Goal: Task Accomplishment & Management: Complete application form

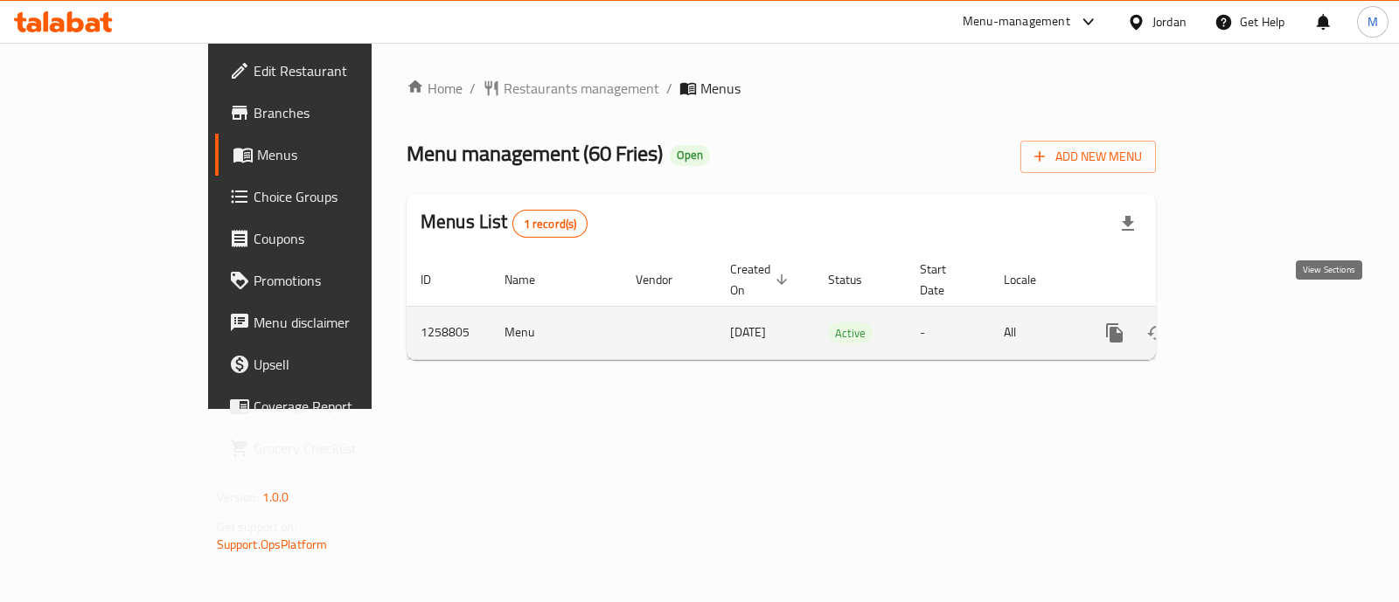
click at [1251, 323] on icon "enhanced table" at bounding box center [1240, 333] width 21 height 21
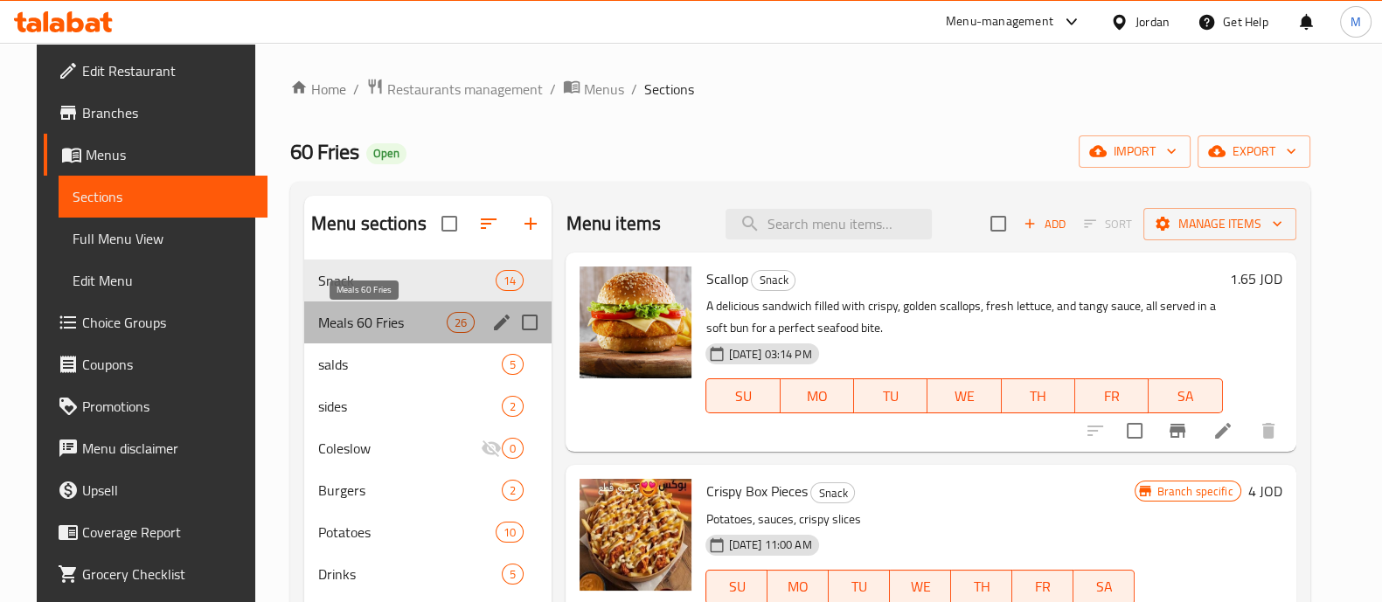
click at [347, 322] on span "Meals 60 Fries" at bounding box center [382, 322] width 129 height 21
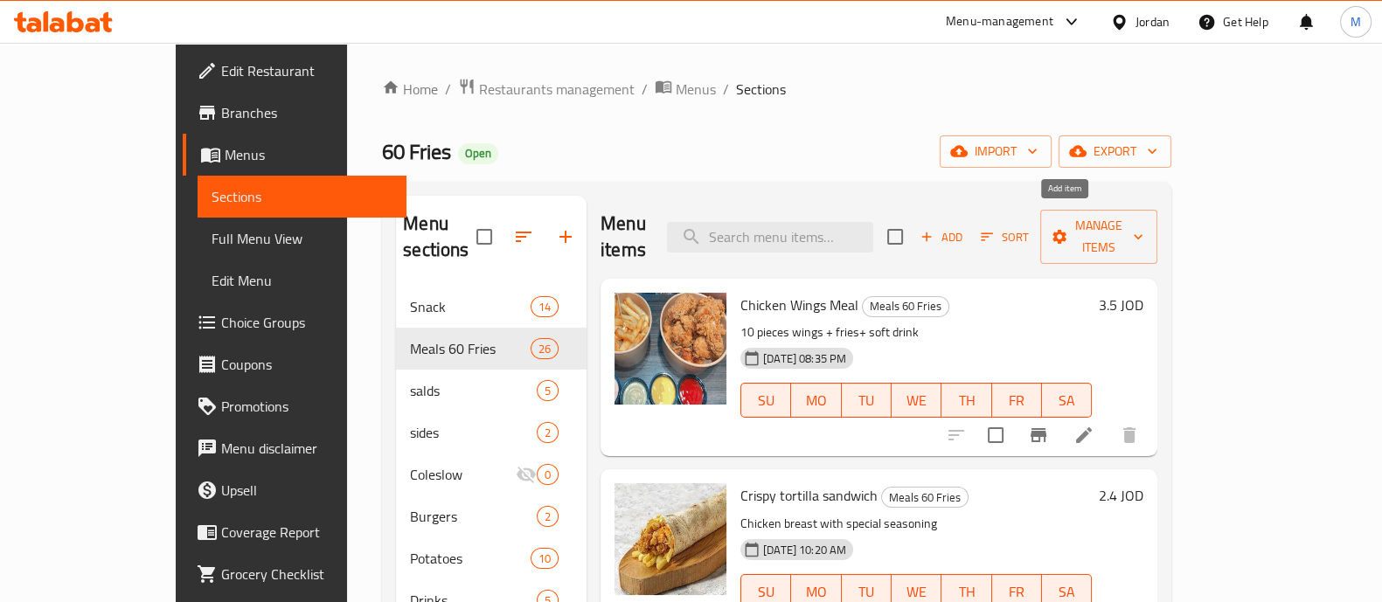
click at [965, 227] on span "Add" at bounding box center [941, 237] width 47 height 20
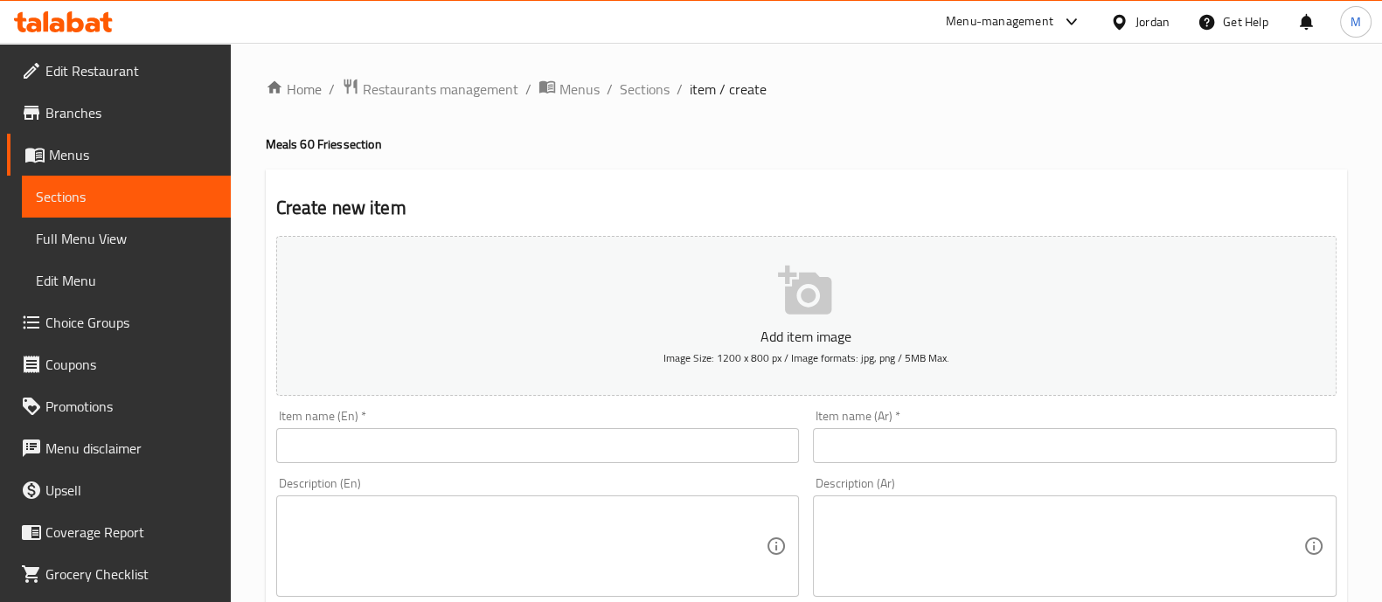
click at [628, 433] on input "text" at bounding box center [538, 445] width 524 height 35
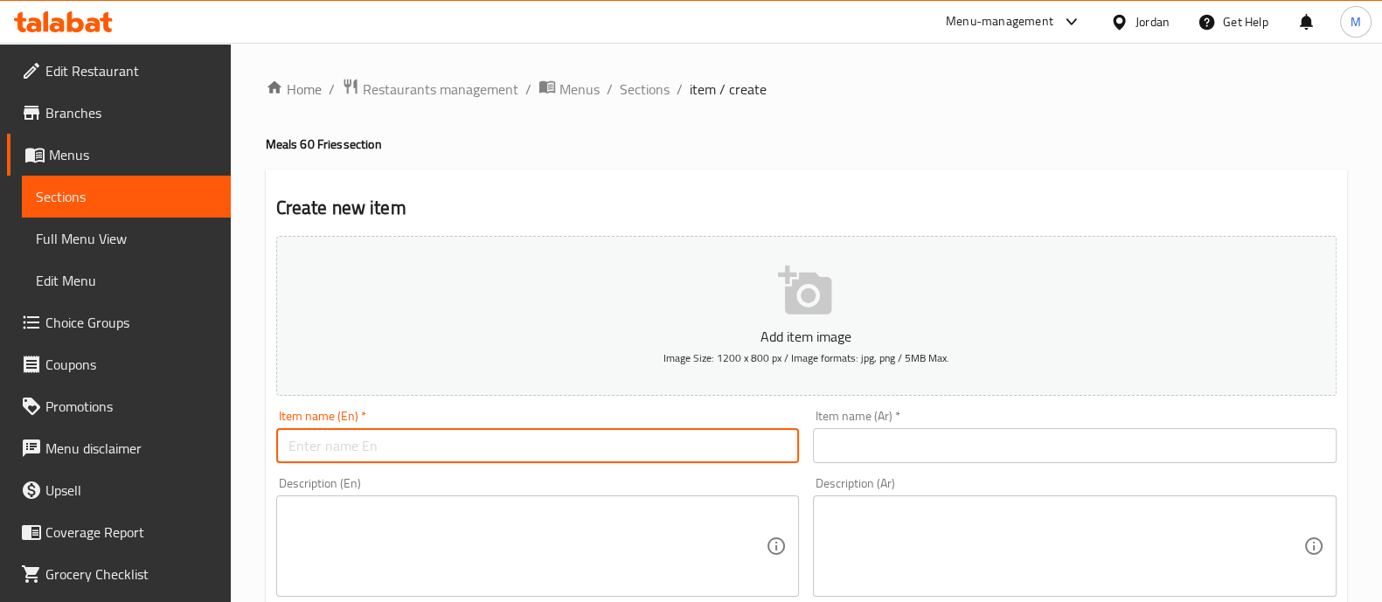
paste input "Crispy Chicken French Meal"
type input "Crispy Chicken French Meal"
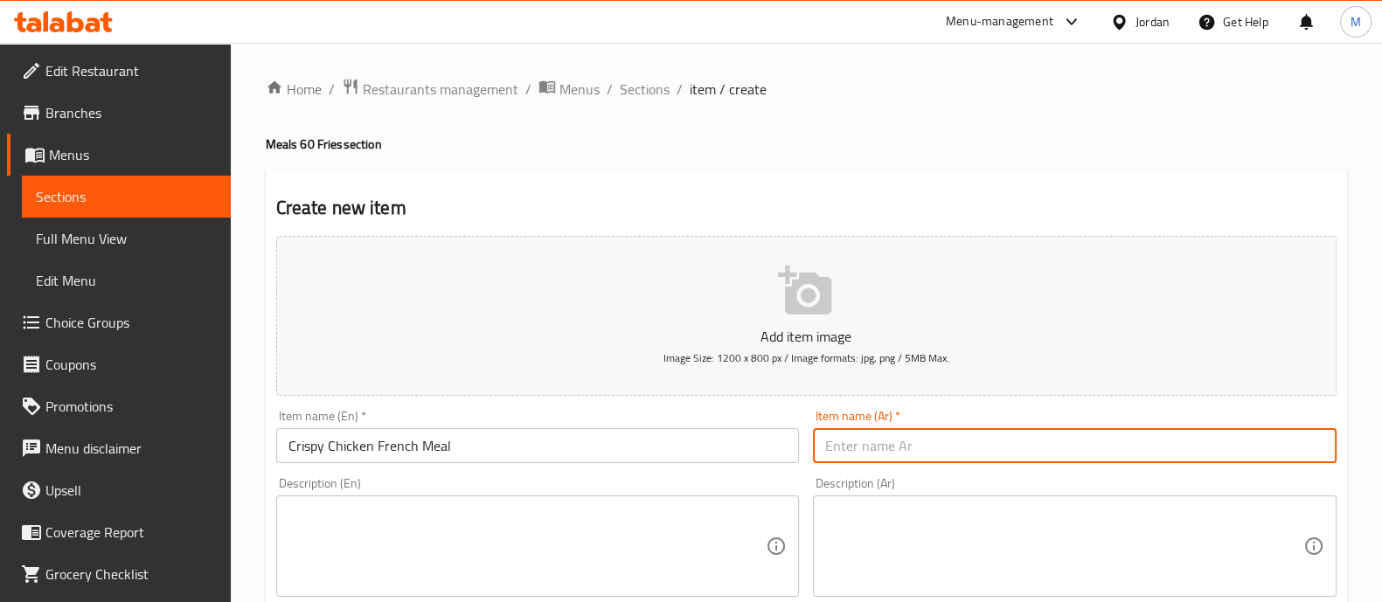
click at [875, 433] on input "text" at bounding box center [1075, 445] width 524 height 35
paste input "وجبة كرسبي تشكن فرنسي"
type input "وجبة كرسبي تشكن فرنسي"
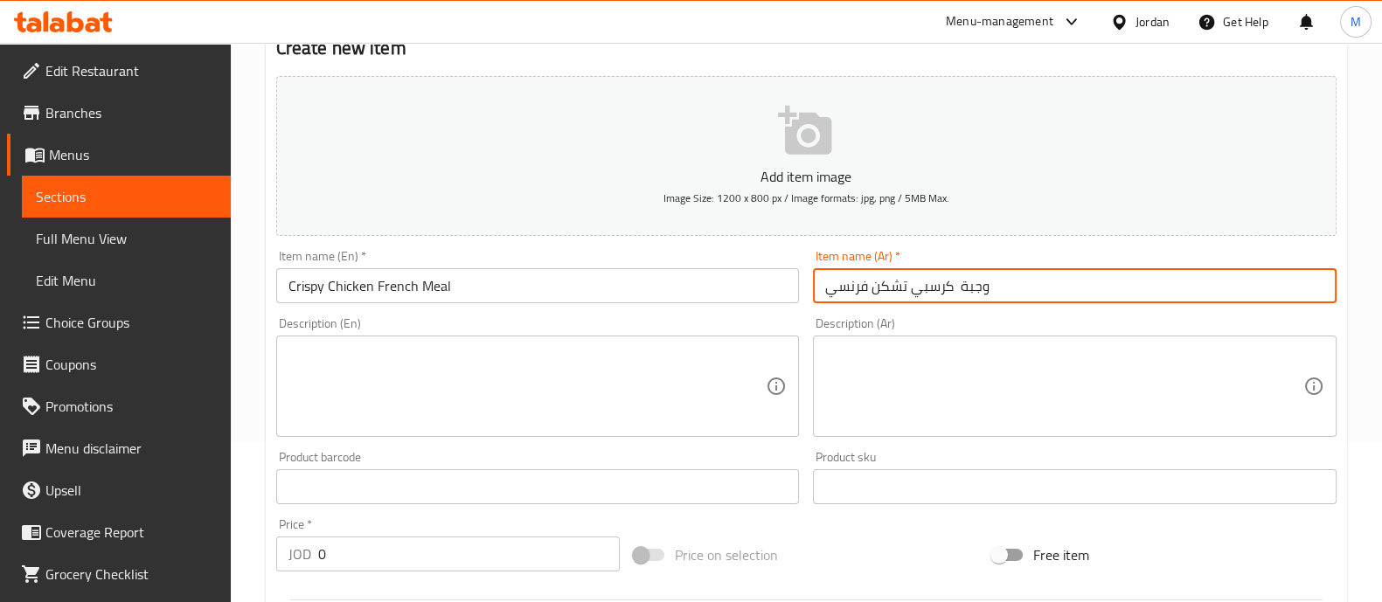
scroll to position [328, 0]
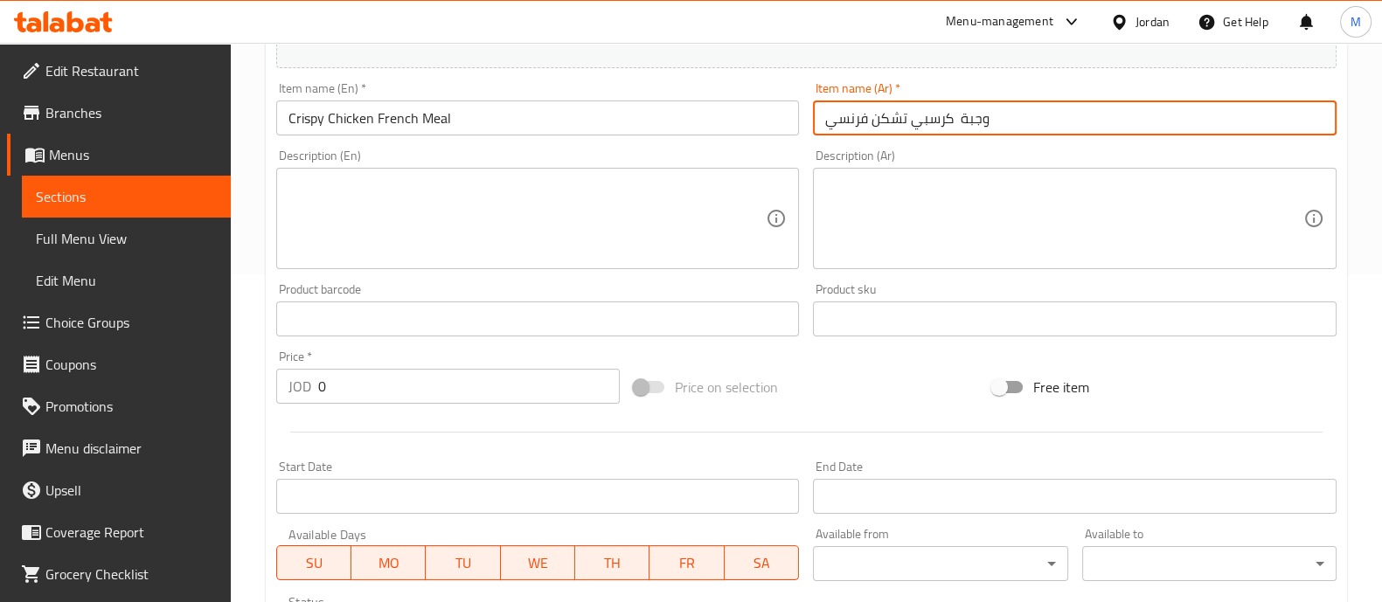
drag, startPoint x: 380, startPoint y: 380, endPoint x: 264, endPoint y: 386, distance: 116.4
click at [264, 386] on div "Home / Restaurants management / Menus / Sections / item / create Meals 60 Fries…" at bounding box center [806, 311] width 1151 height 1192
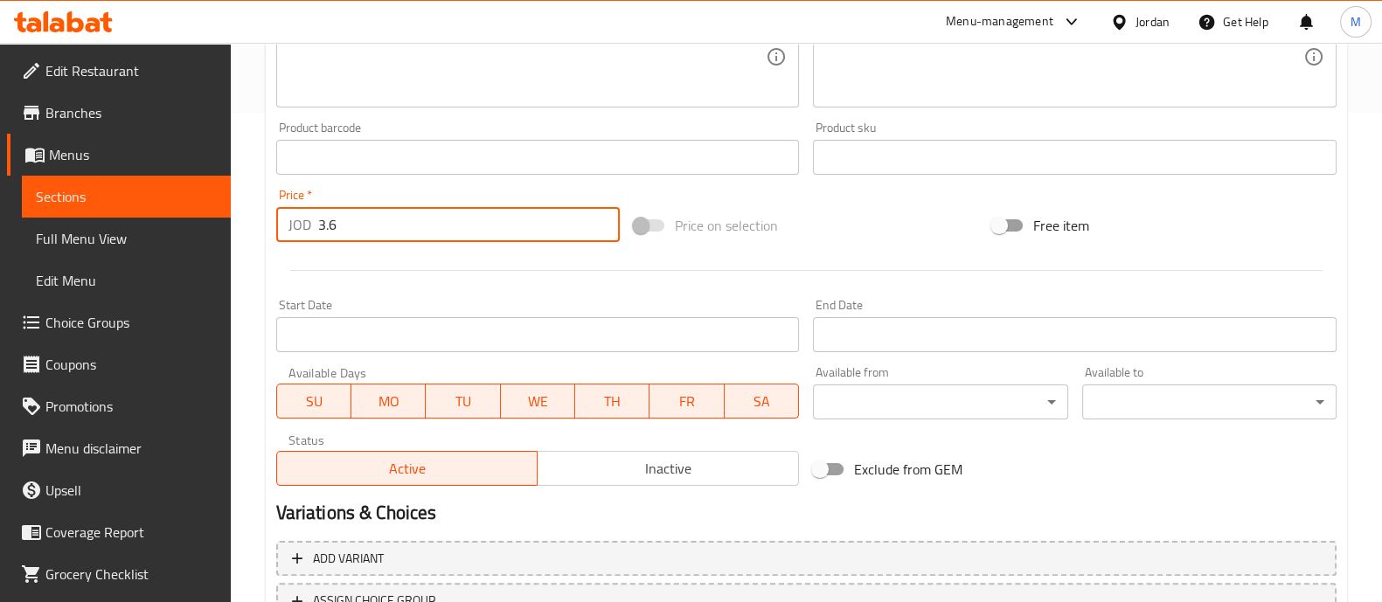
scroll to position [631, 0]
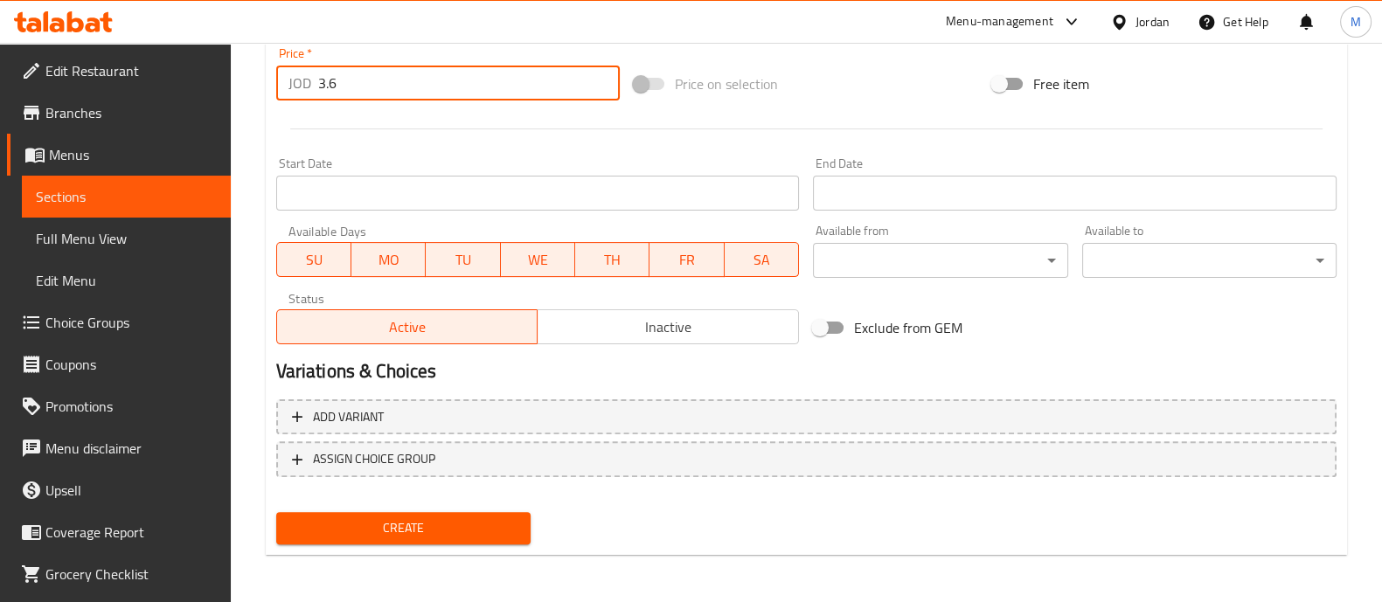
type input "3.6"
click at [450, 535] on span "Create" at bounding box center [403, 529] width 226 height 22
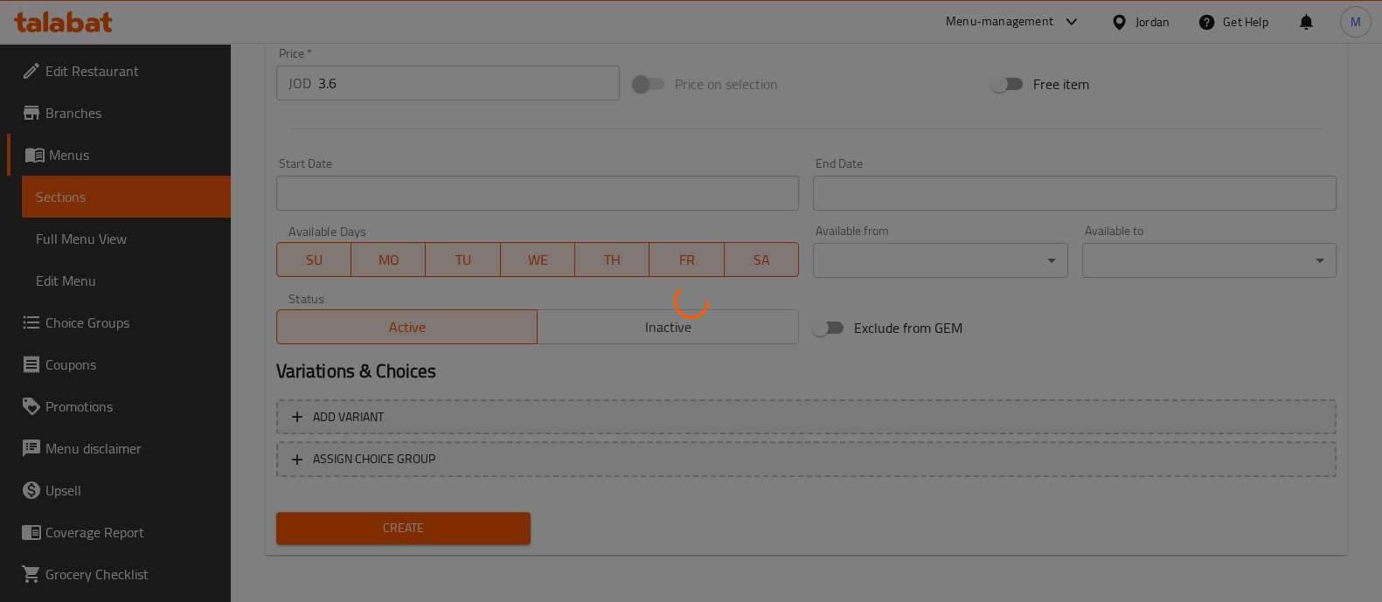
type input "0"
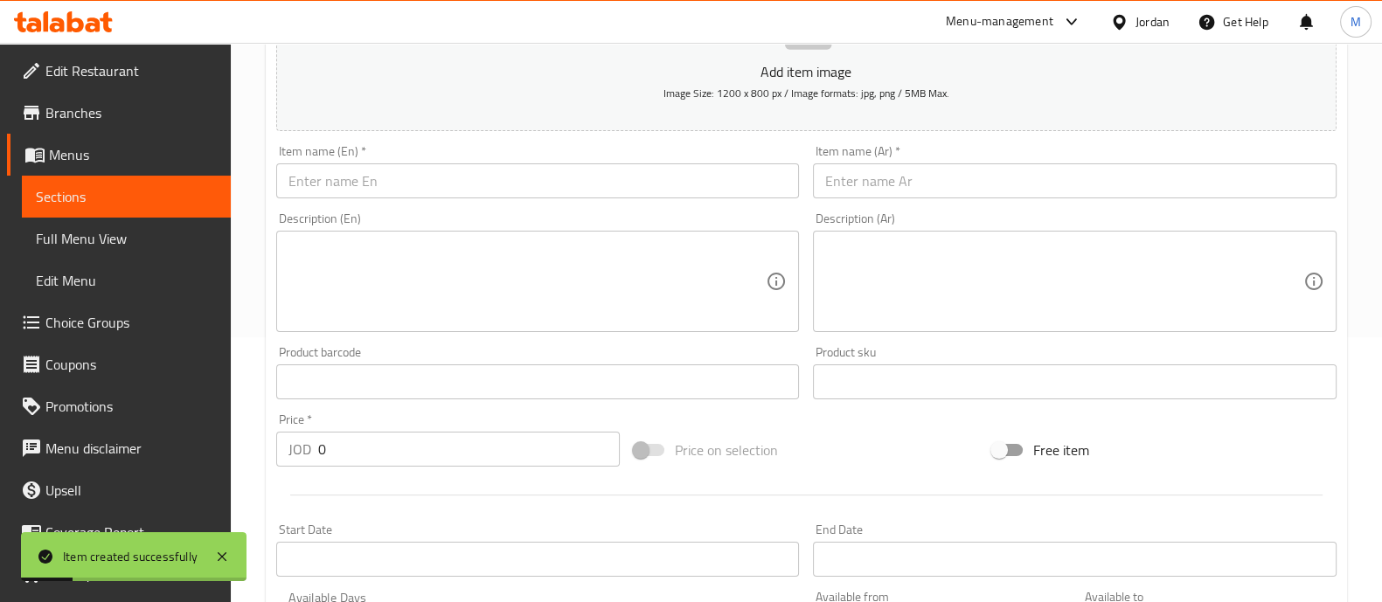
scroll to position [0, 0]
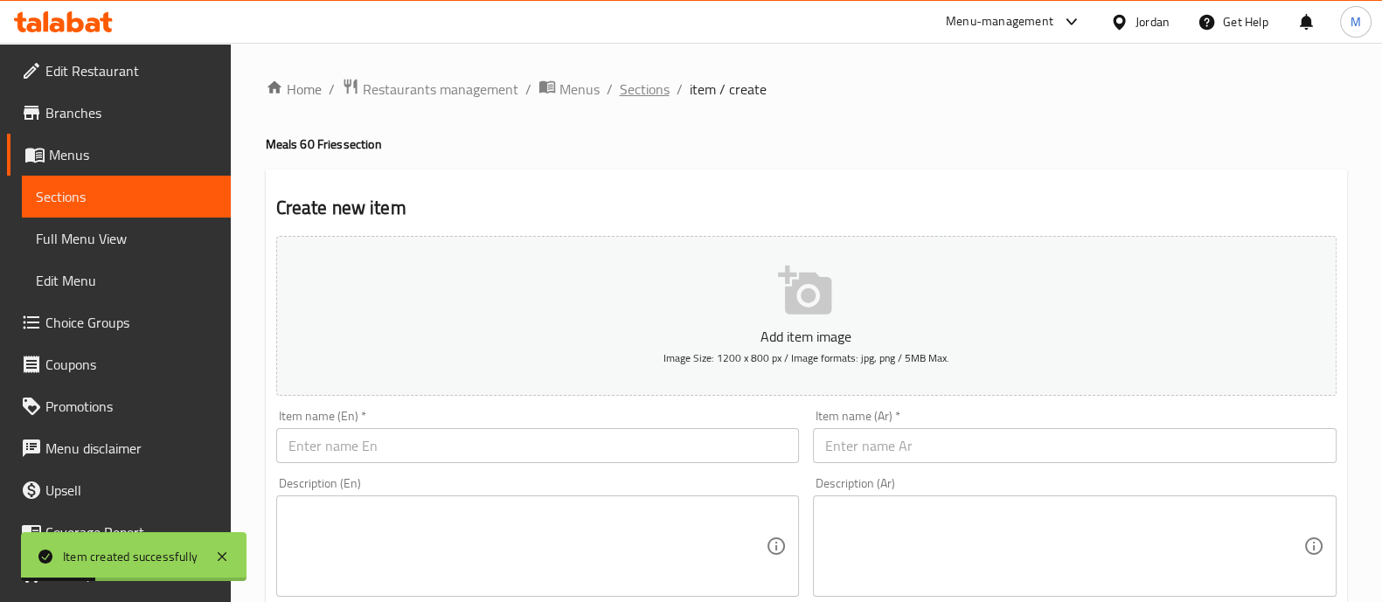
click at [660, 80] on span "Sections" at bounding box center [645, 89] width 50 height 21
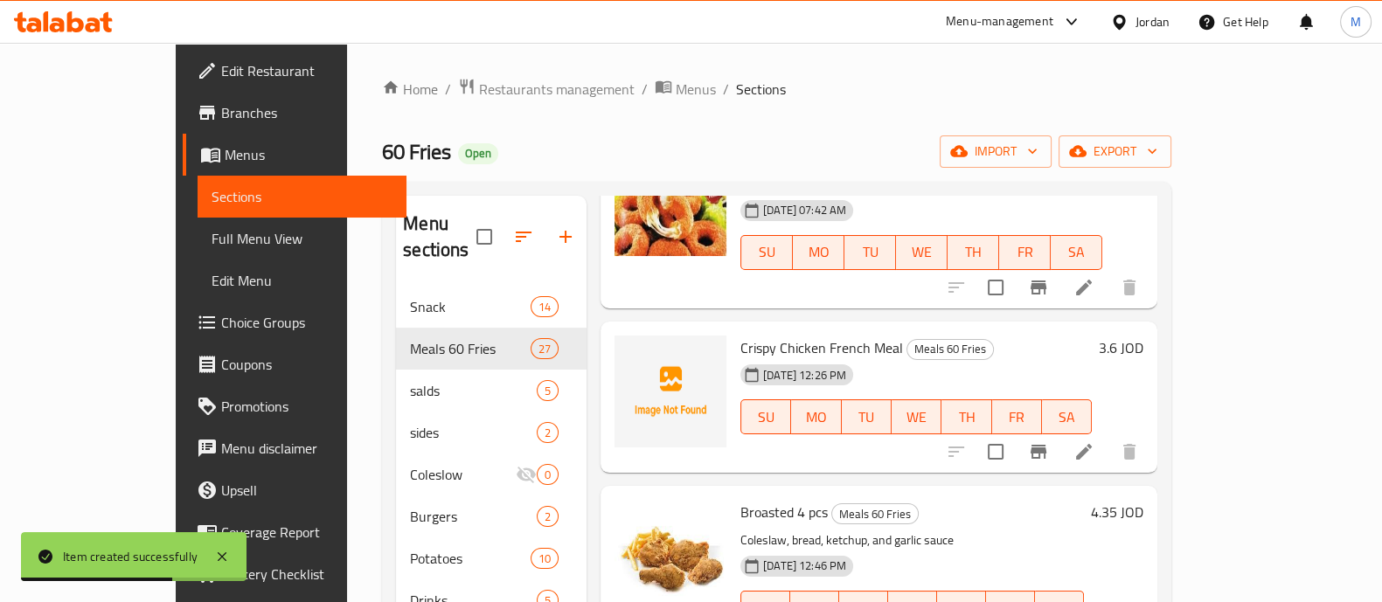
scroll to position [1858, 0]
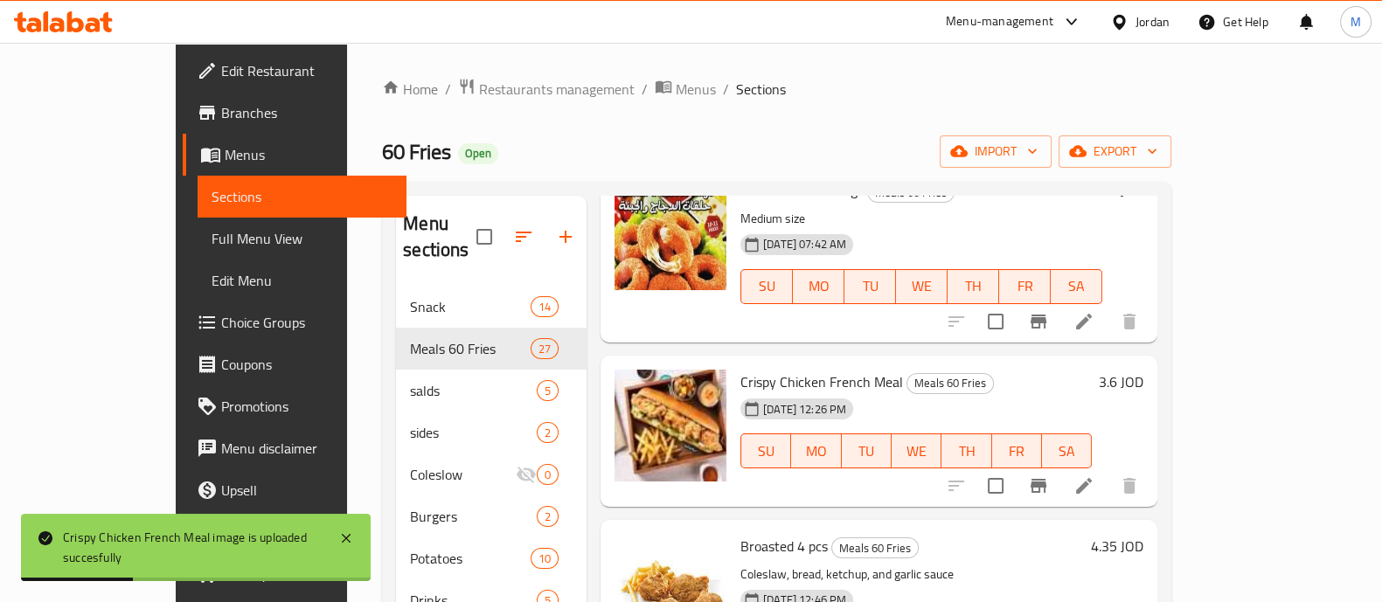
drag, startPoint x: 857, startPoint y: 331, endPoint x: 698, endPoint y: 328, distance: 159.1
click at [740, 370] on h6 "Crispy Chicken French Meal Meals 60 Fries" at bounding box center [915, 382] width 351 height 24
copy span "Crispy Chicken French Meal"
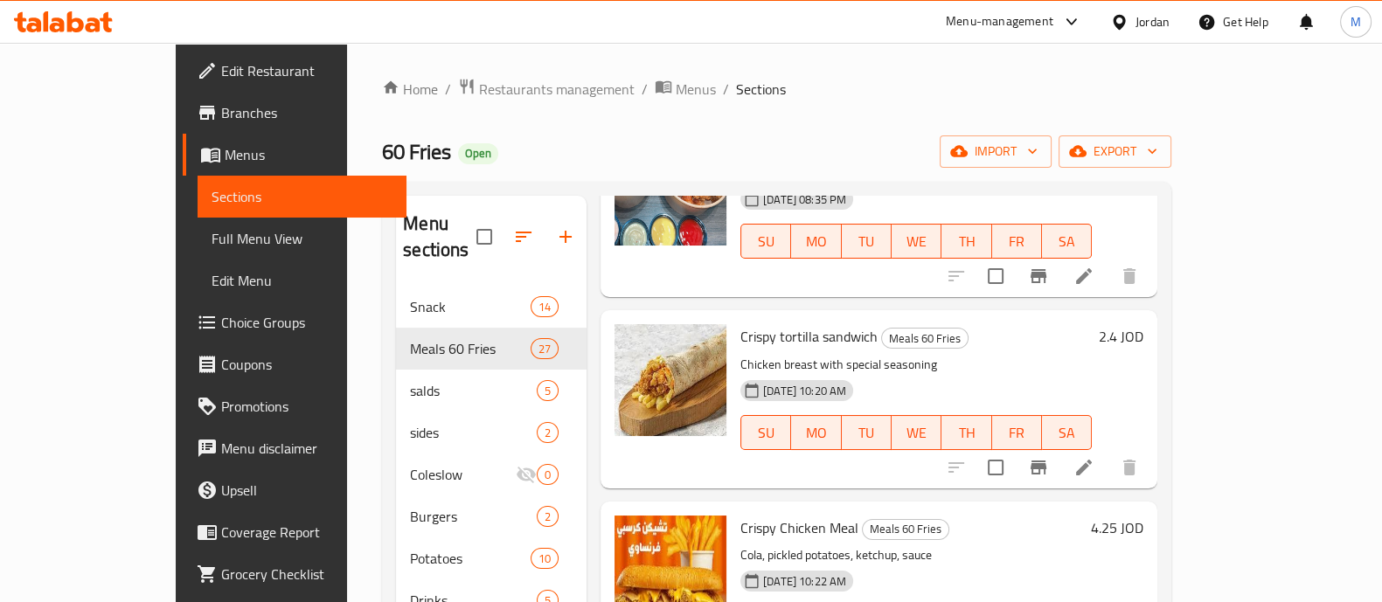
scroll to position [0, 0]
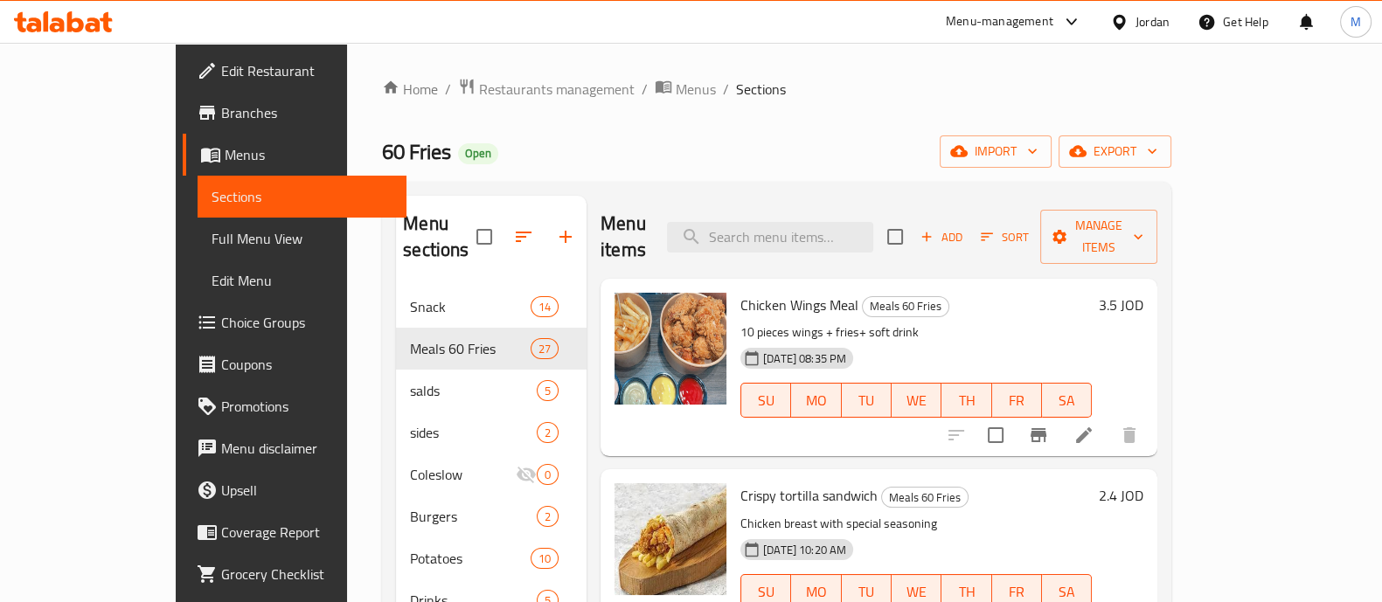
click at [969, 224] on button "Add" at bounding box center [941, 237] width 56 height 27
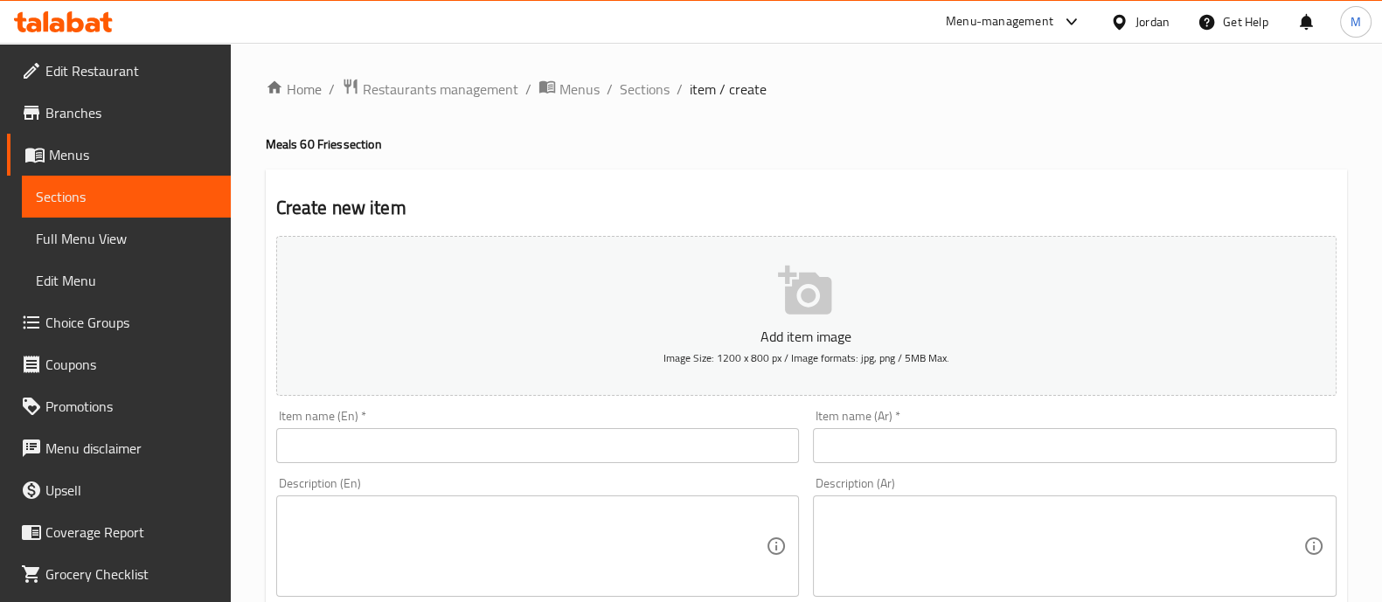
click at [516, 459] on input "text" at bounding box center [538, 445] width 524 height 35
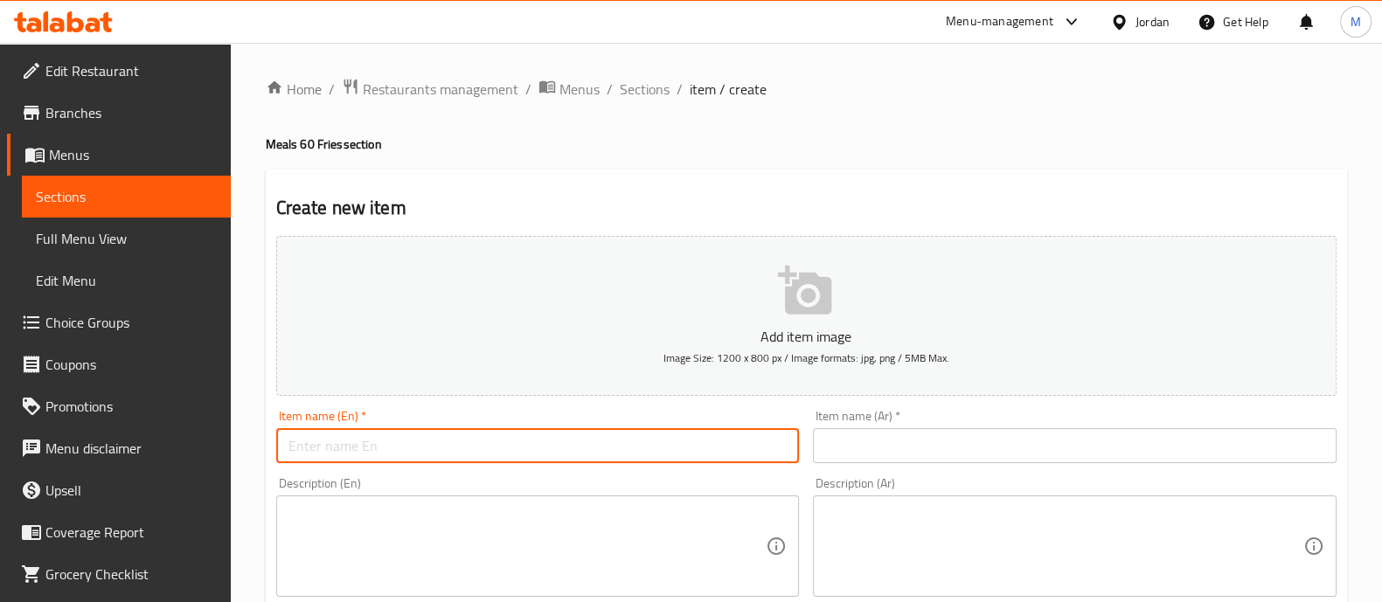
paste input "Crispy Chicken tortilla Meal"
type input "Crispy Chicken tortilla Meal"
click at [880, 439] on input "text" at bounding box center [1075, 445] width 524 height 35
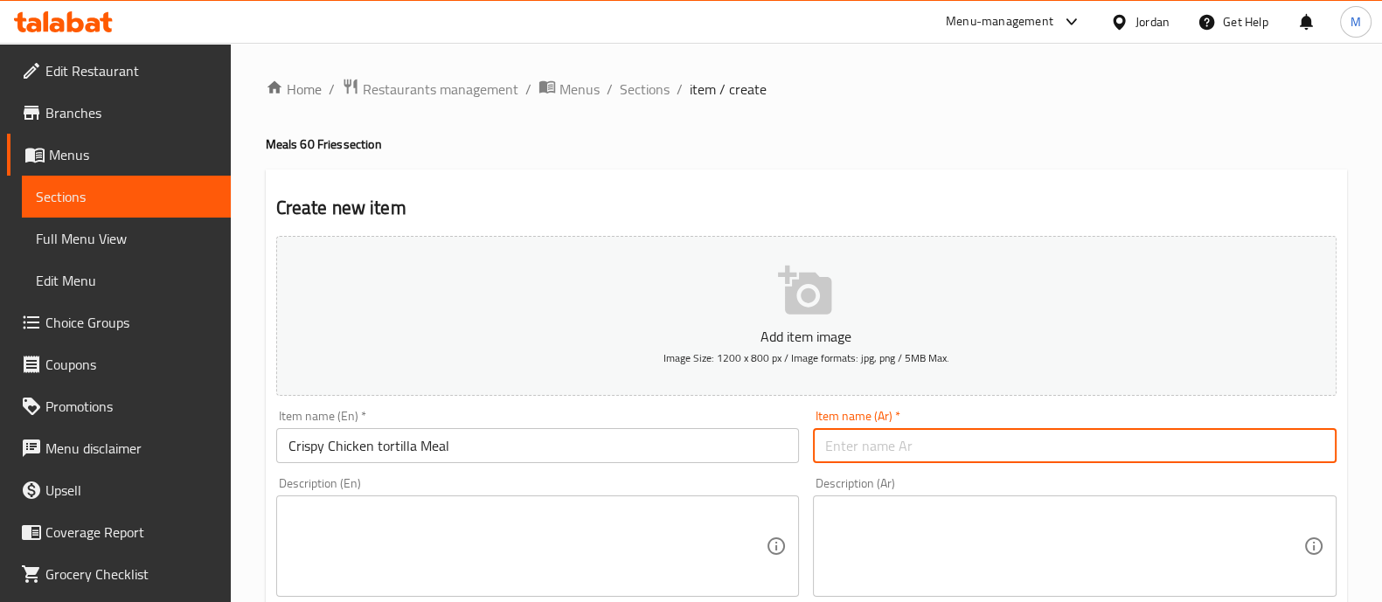
paste input "وجبة تورتيلا دجاج مقرمش"
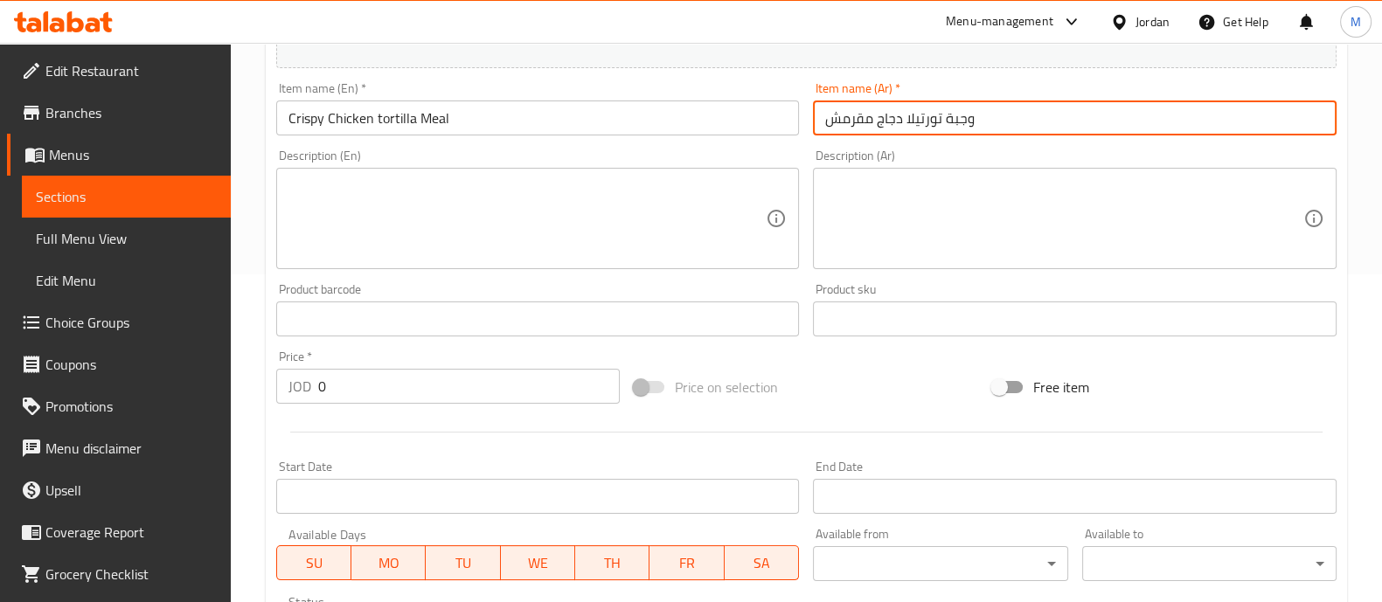
type input "وجبة تورتيلا دجاج مقرمش"
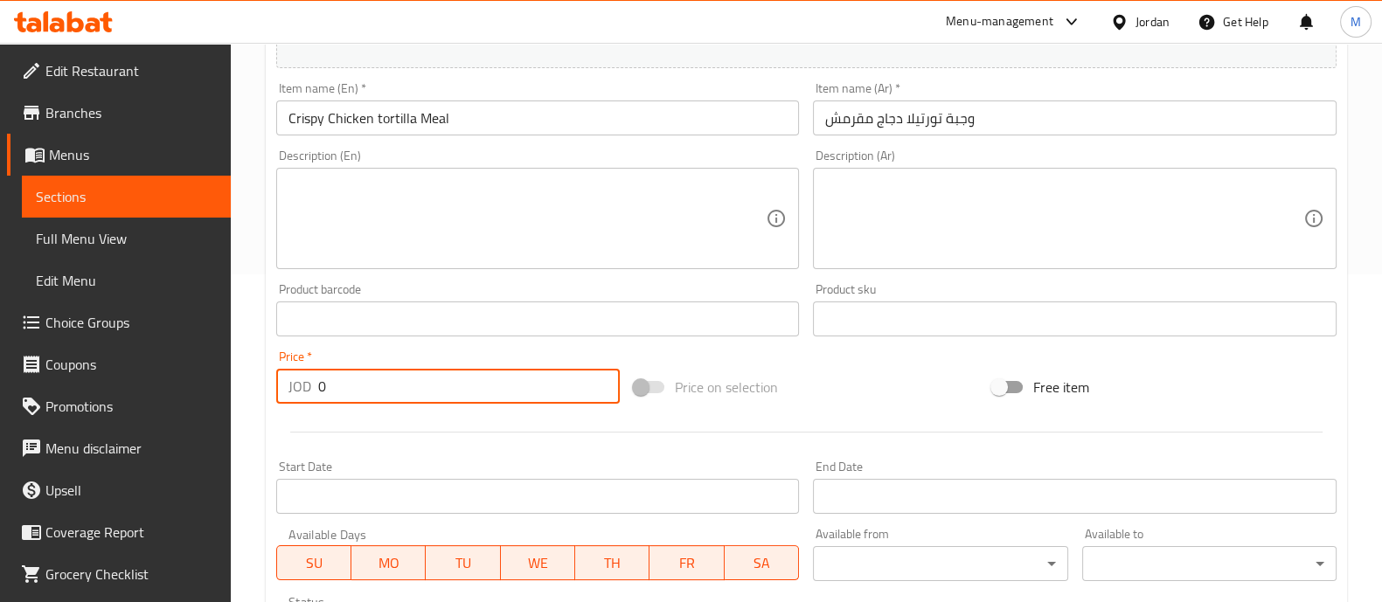
drag, startPoint x: 418, startPoint y: 383, endPoint x: 344, endPoint y: 392, distance: 74.9
click at [344, 392] on input "0" at bounding box center [469, 386] width 302 height 35
type input "3.6"
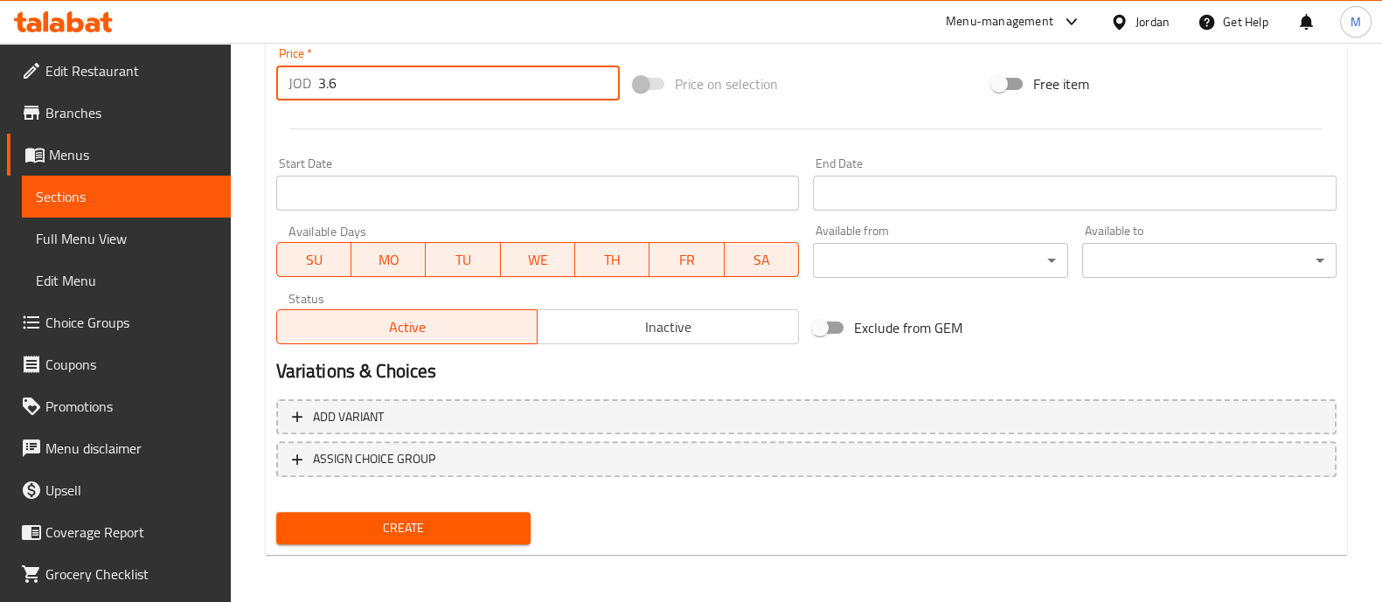
click at [441, 533] on span "Create" at bounding box center [403, 529] width 226 height 22
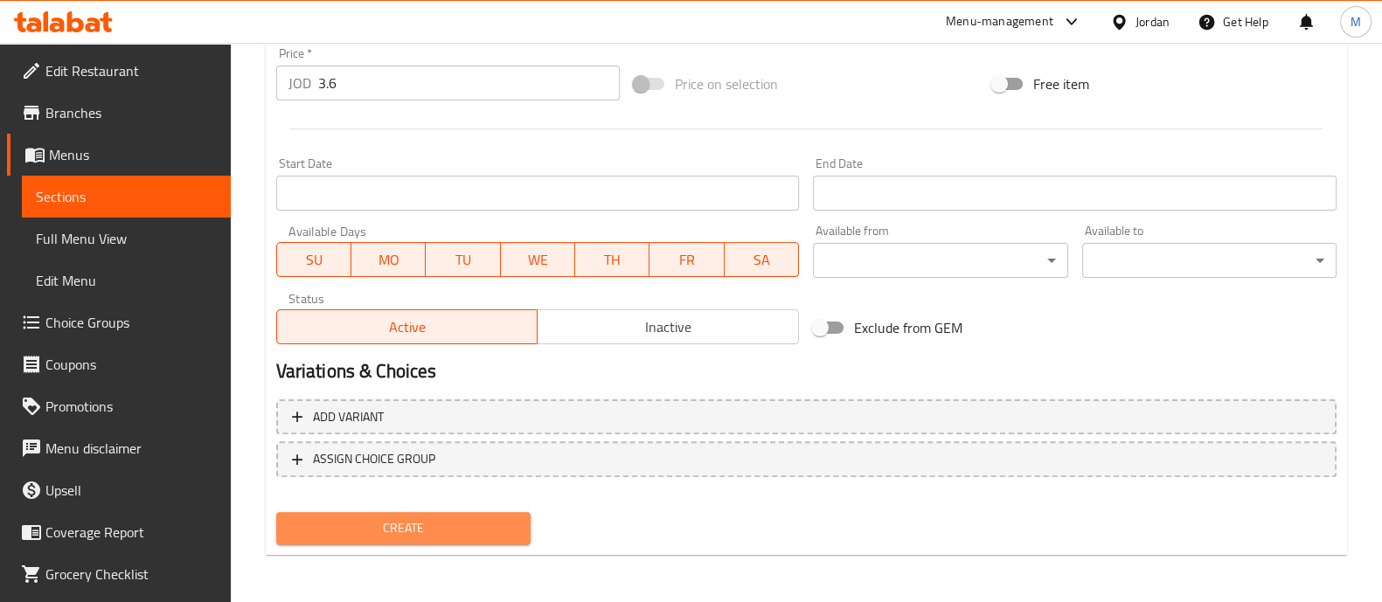
click at [490, 522] on span "Create" at bounding box center [403, 529] width 226 height 22
drag, startPoint x: 444, startPoint y: 523, endPoint x: 475, endPoint y: 524, distance: 30.6
click at [444, 524] on span "Create" at bounding box center [403, 529] width 226 height 22
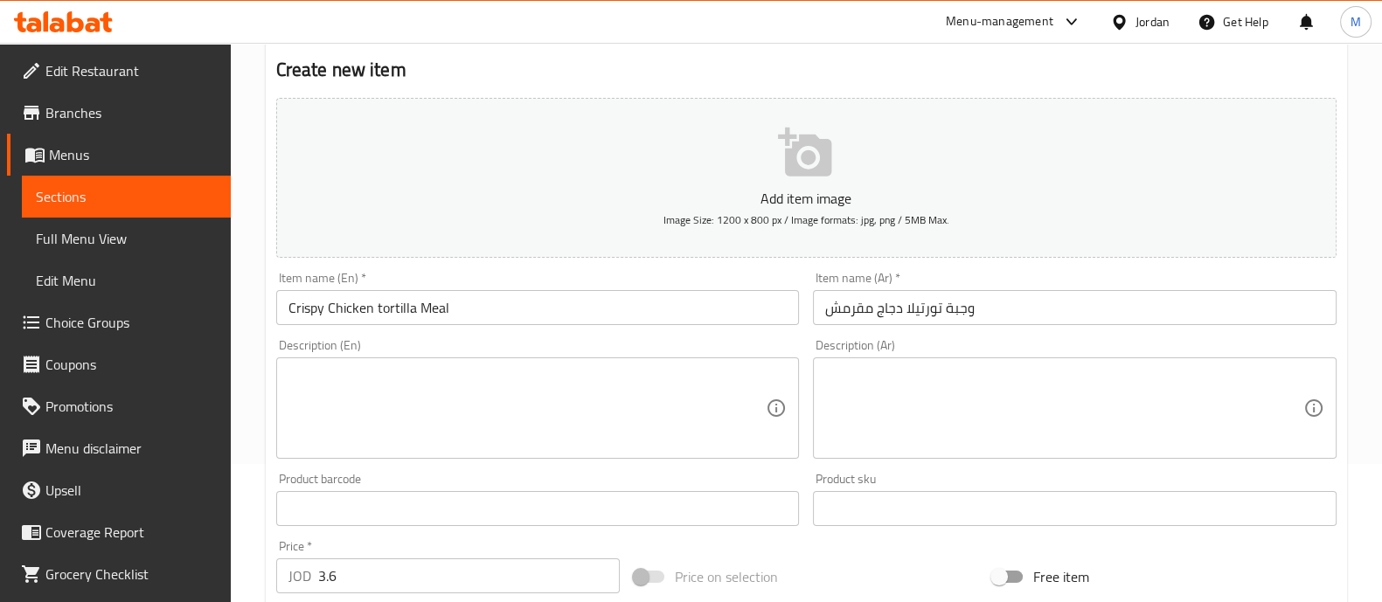
scroll to position [0, 0]
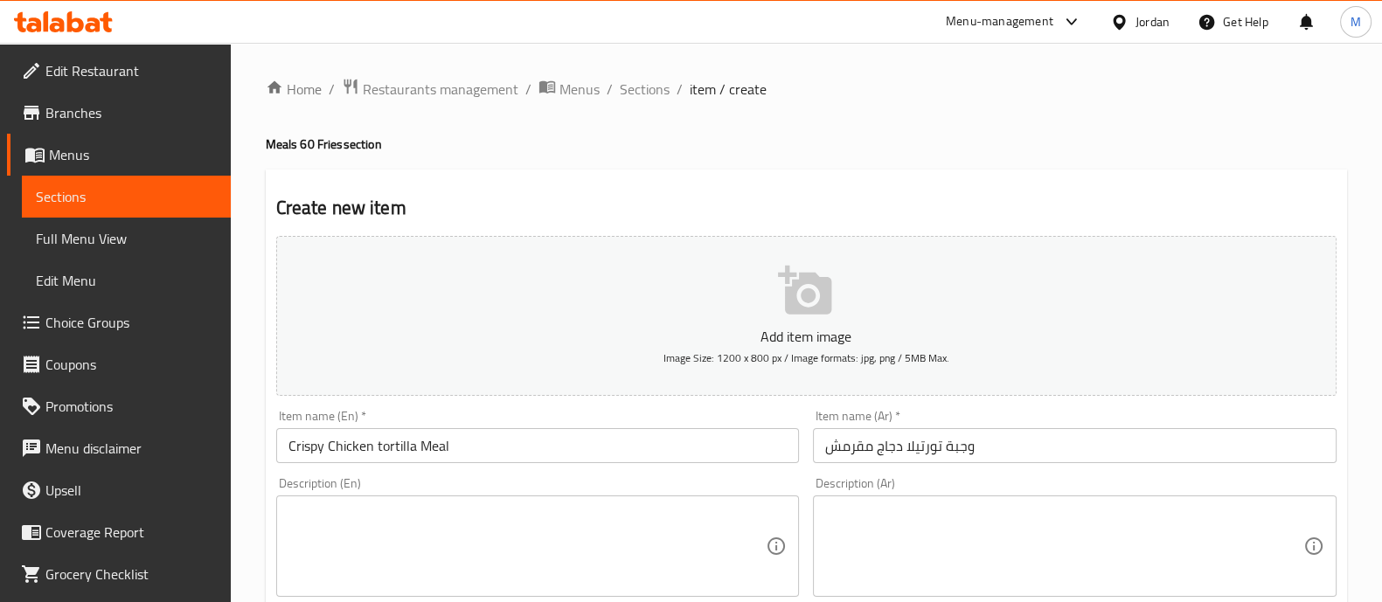
click at [465, 456] on input "Crispy Chicken tortilla Meal" at bounding box center [538, 445] width 524 height 35
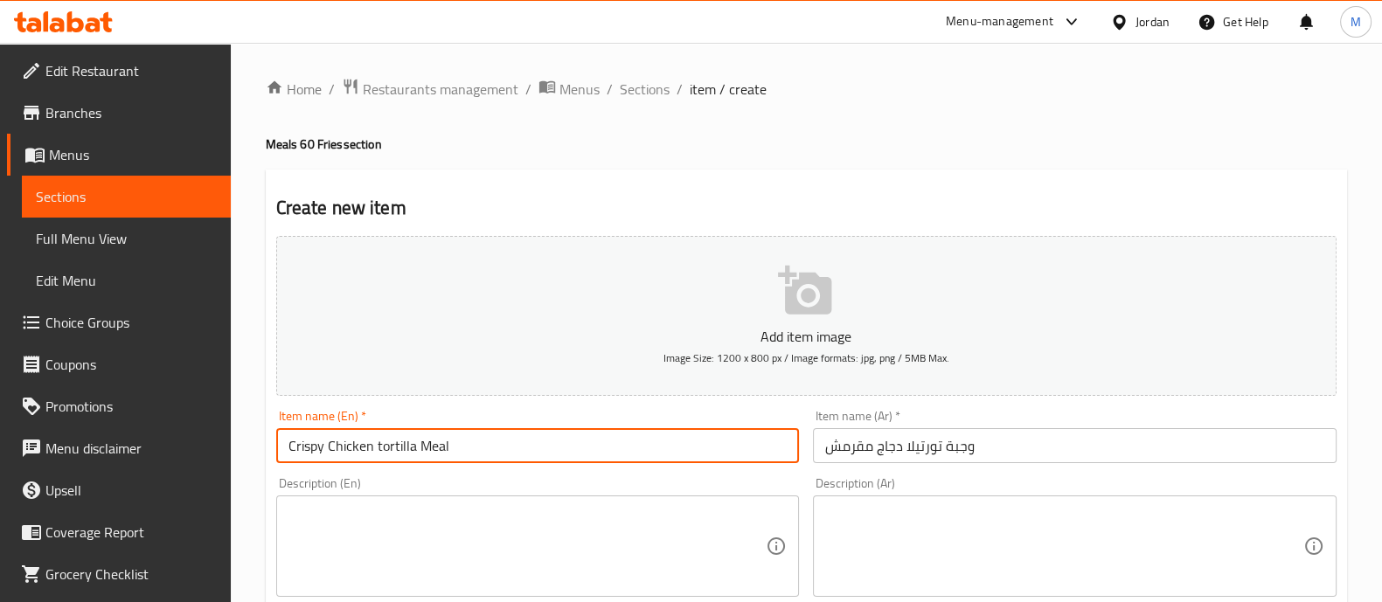
click at [465, 456] on input "Crispy Chicken tortilla Meal" at bounding box center [538, 445] width 524 height 35
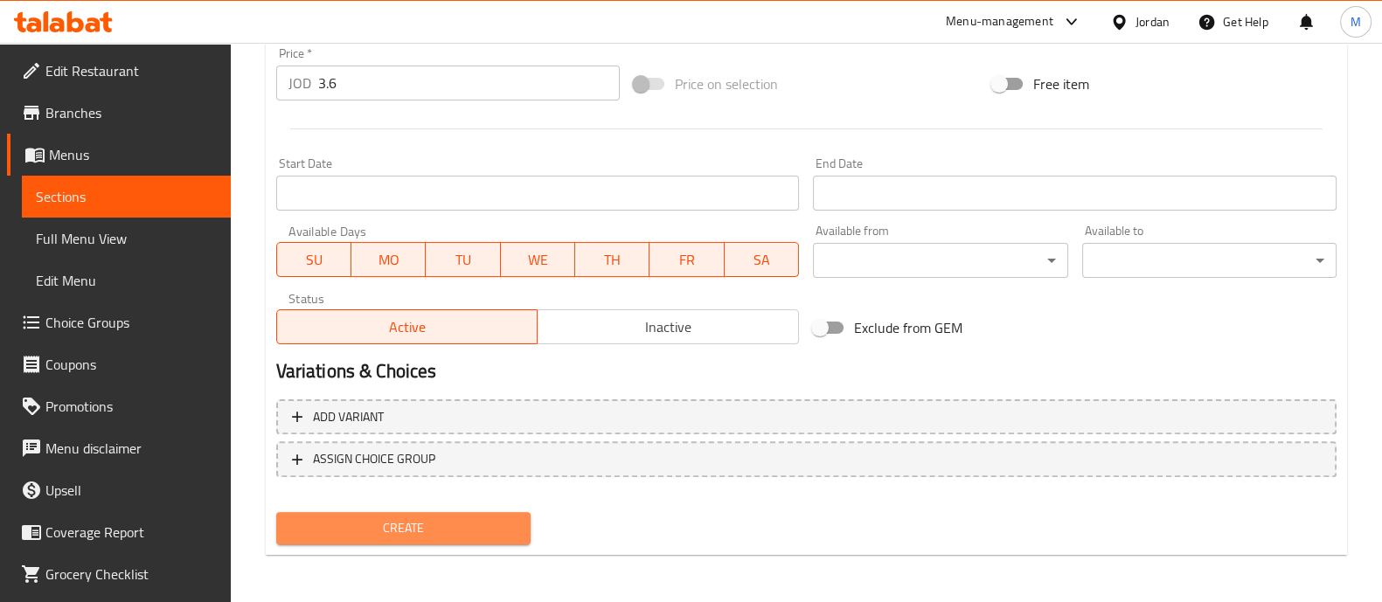
click at [470, 522] on span "Create" at bounding box center [403, 529] width 226 height 22
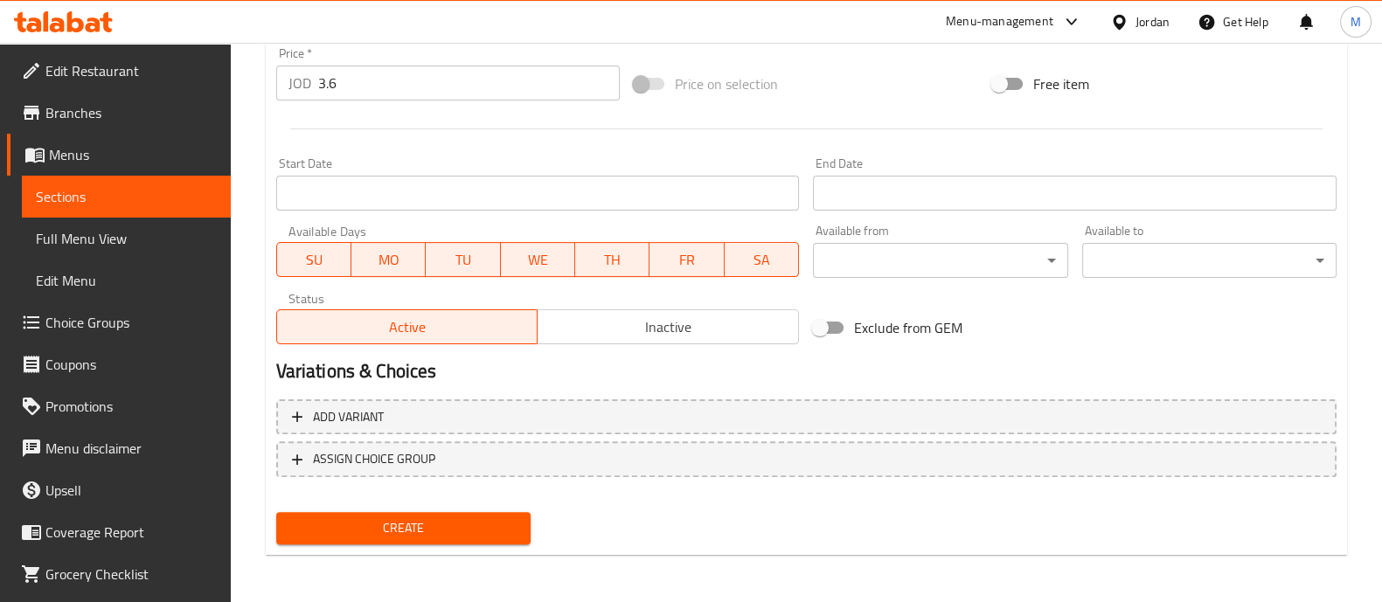
scroll to position [0, 0]
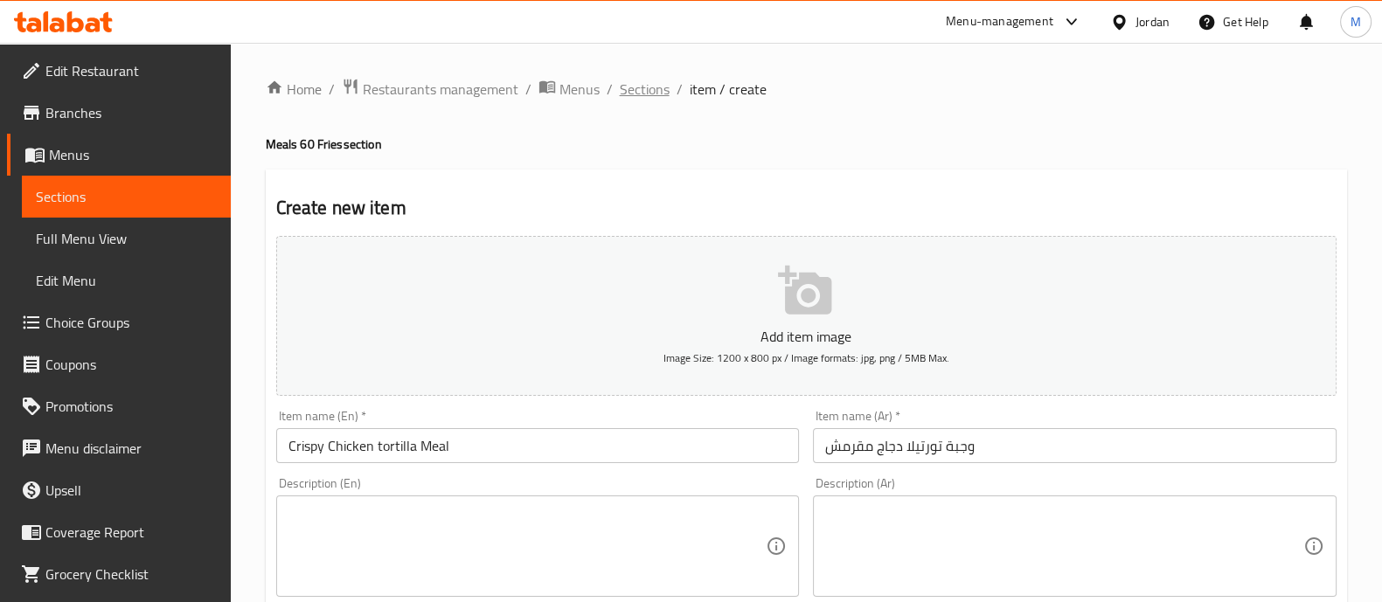
click at [624, 83] on span "Sections" at bounding box center [645, 89] width 50 height 21
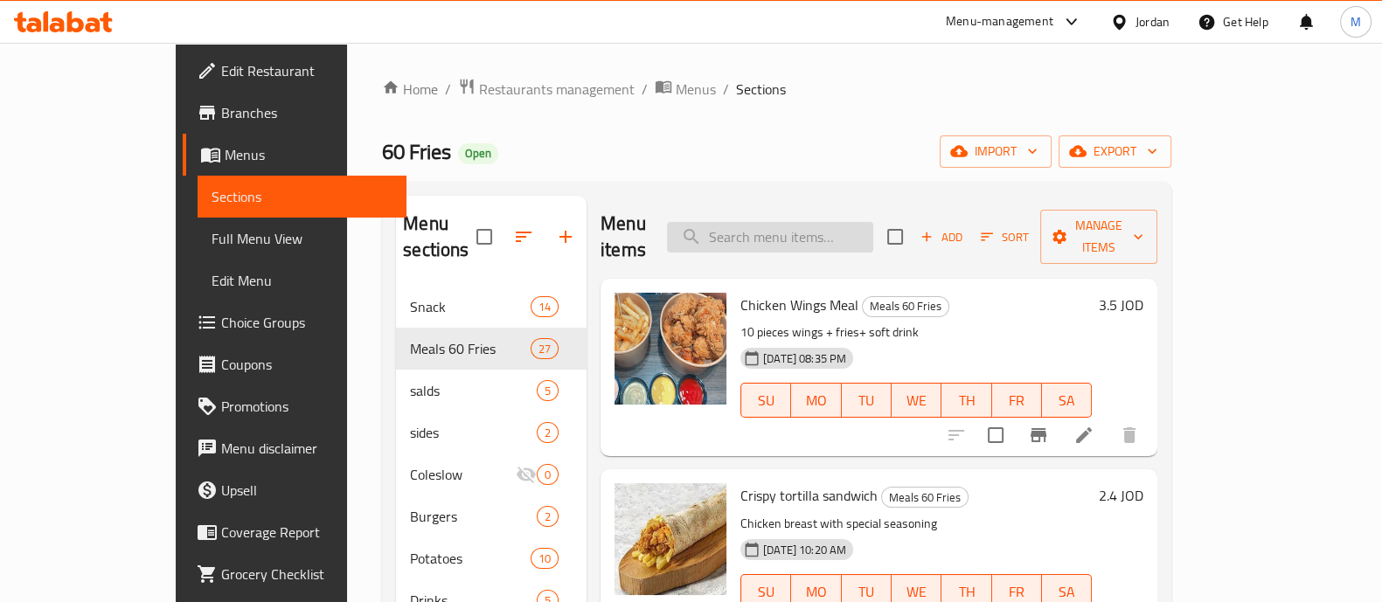
click at [830, 232] on input "search" at bounding box center [770, 237] width 206 height 31
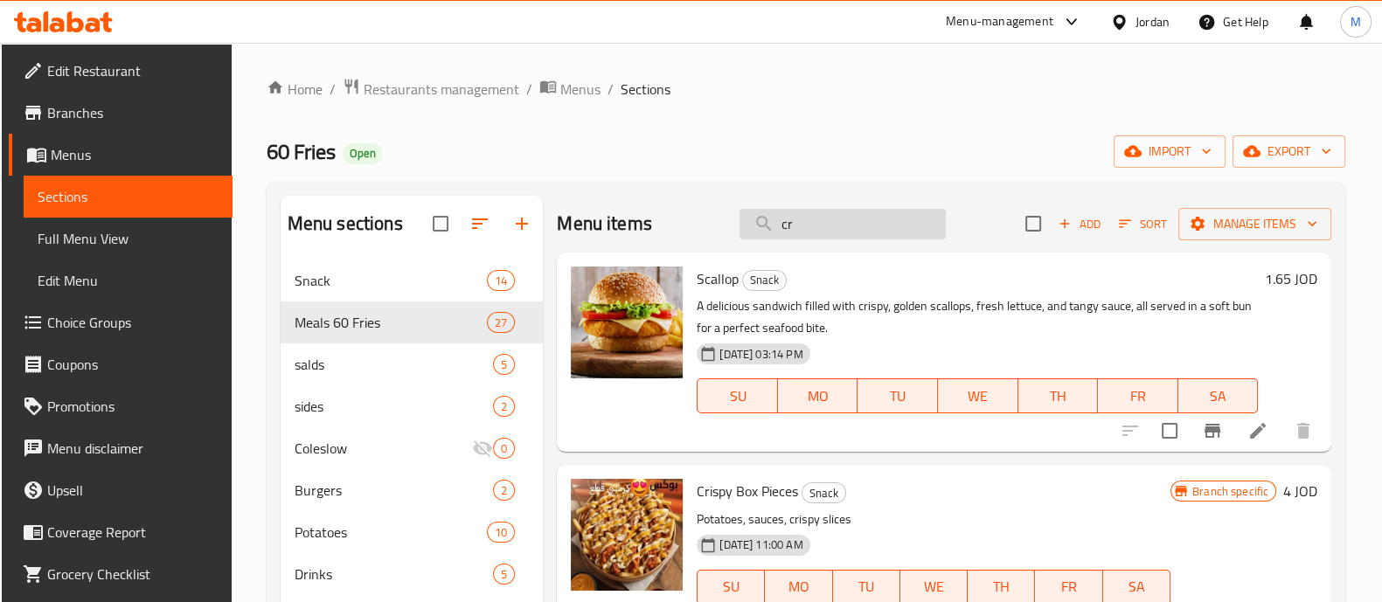
type input "c"
paste input "Crispy Chicken tortilla Meal"
type input "Crispy"
click at [1074, 233] on span "Add" at bounding box center [1079, 224] width 47 height 20
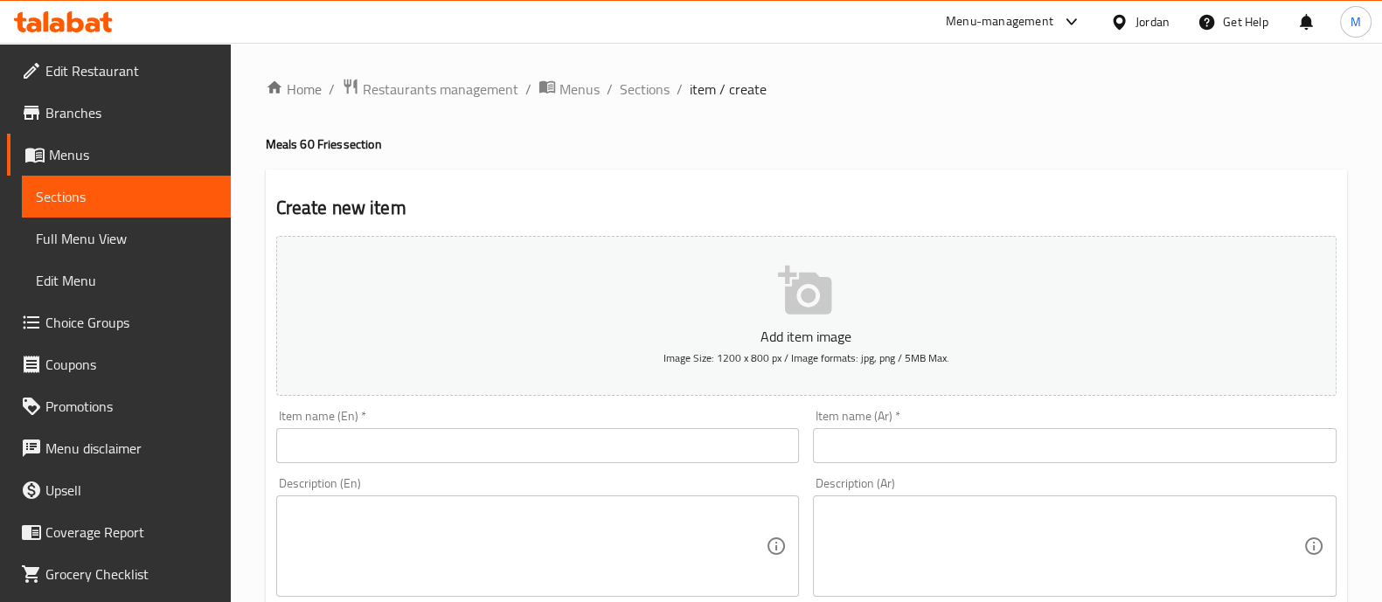
drag, startPoint x: 672, startPoint y: 455, endPoint x: 682, endPoint y: 447, distance: 13.0
click at [672, 455] on input "text" at bounding box center [538, 445] width 524 height 35
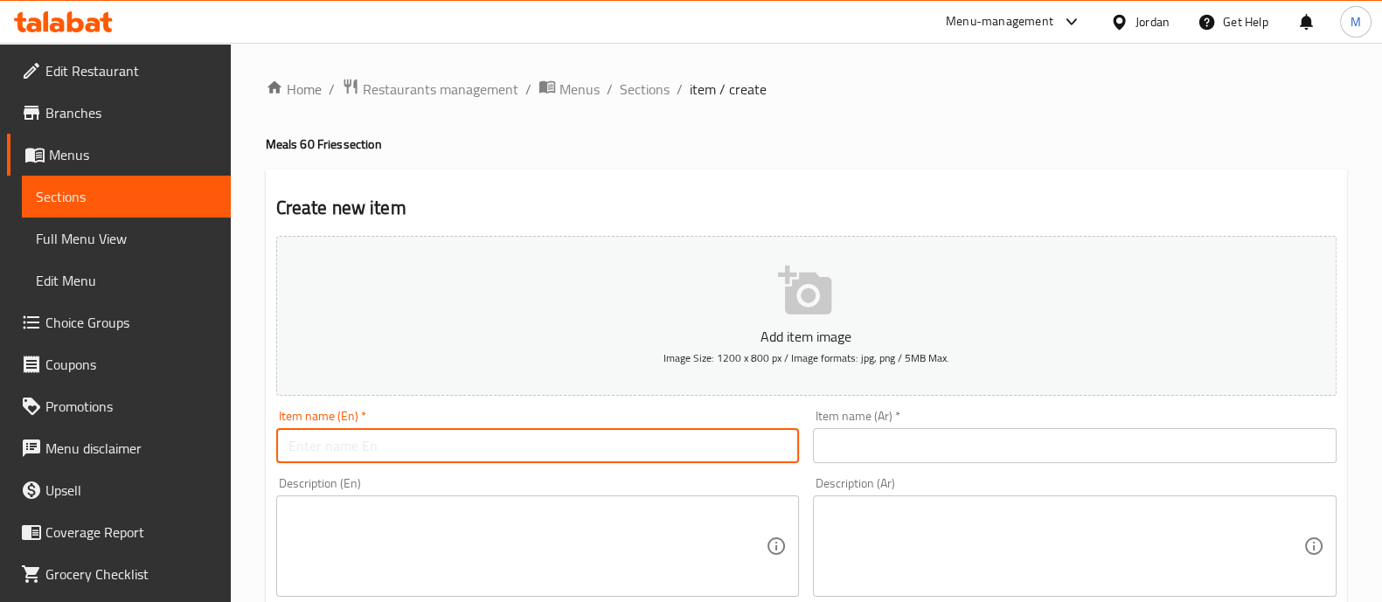
paste input "Crispy Chicken tortilla Meal"
type input "Crispy Chicken tortilla Meal"
click at [869, 448] on input "text" at bounding box center [1075, 445] width 524 height 35
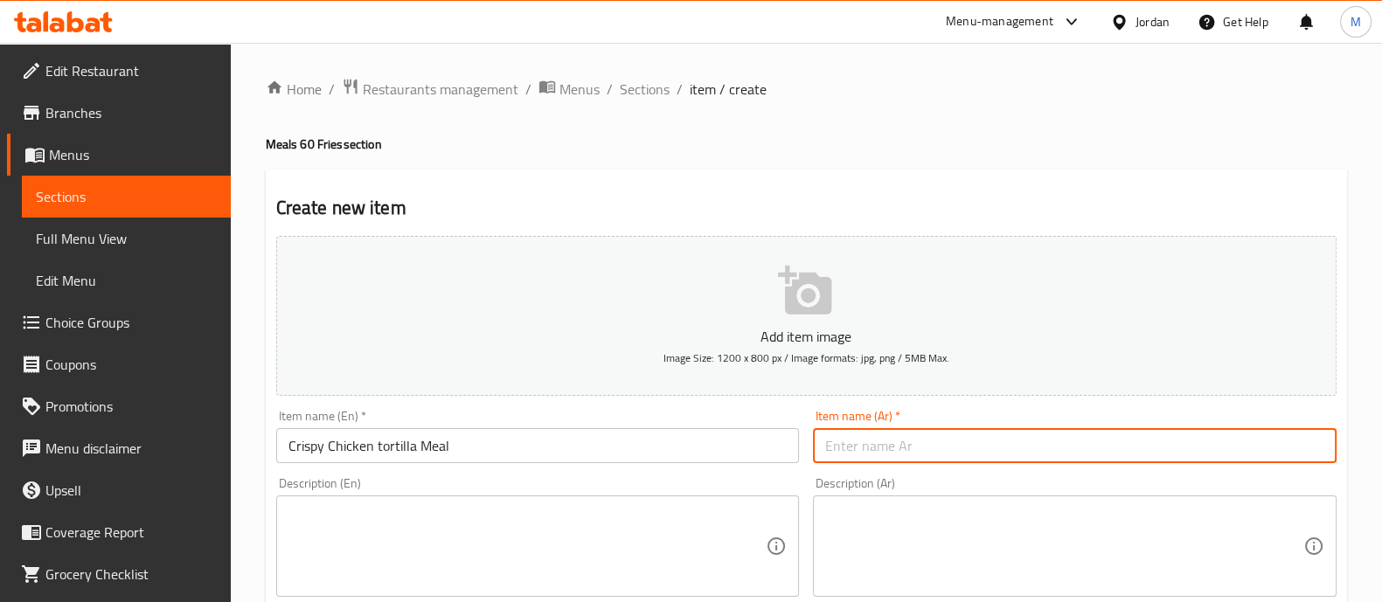
paste input "وجبة تورتيلا دجاج مقرمش"
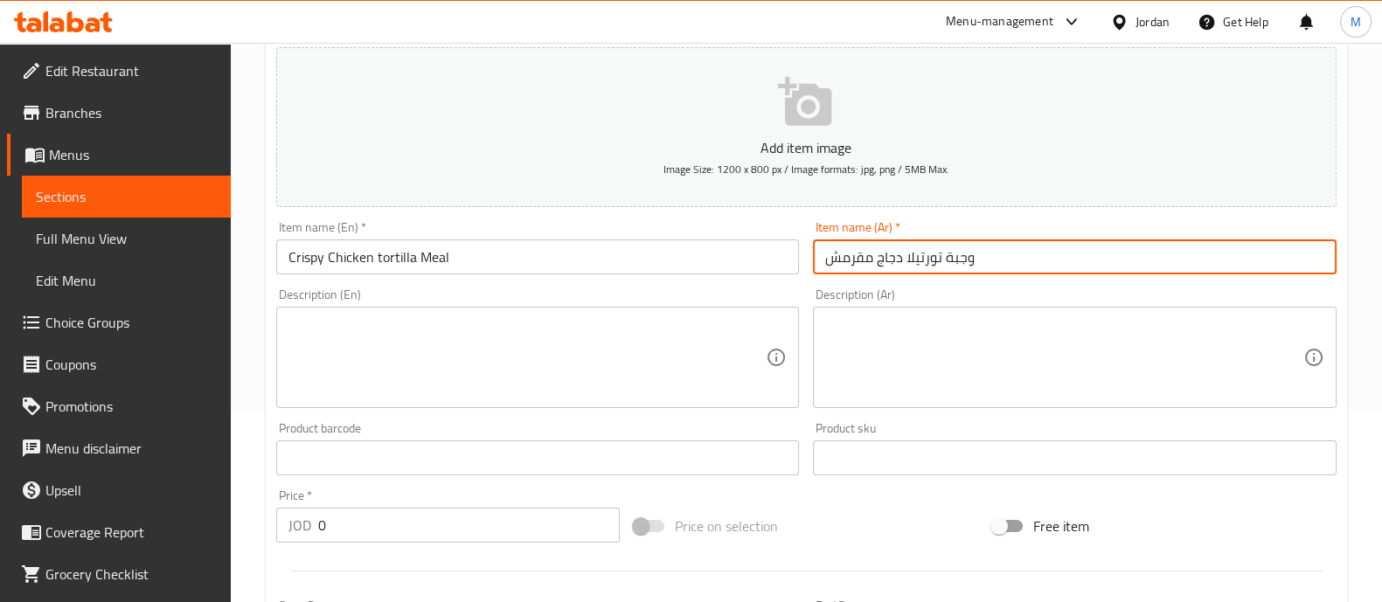
scroll to position [218, 0]
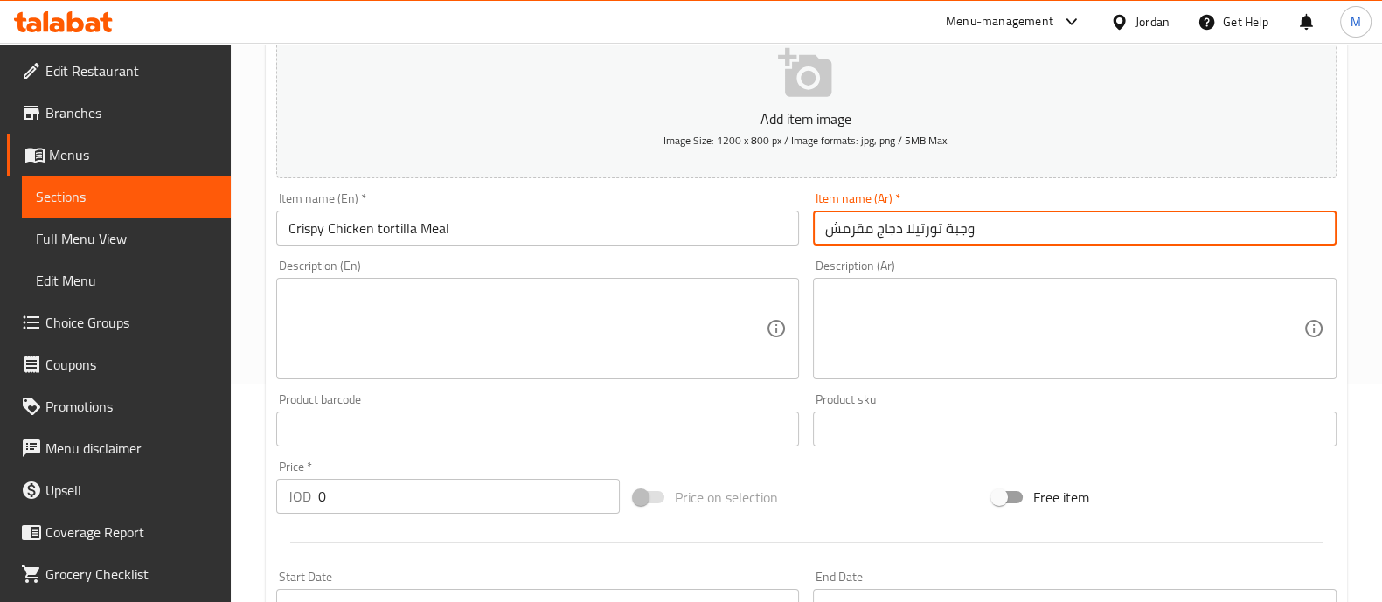
type input "وجبة تورتيلا دجاج مقرمش"
drag, startPoint x: 341, startPoint y: 505, endPoint x: 288, endPoint y: 504, distance: 52.5
click at [288, 504] on div "JOD 0 Price *" at bounding box center [448, 496] width 344 height 35
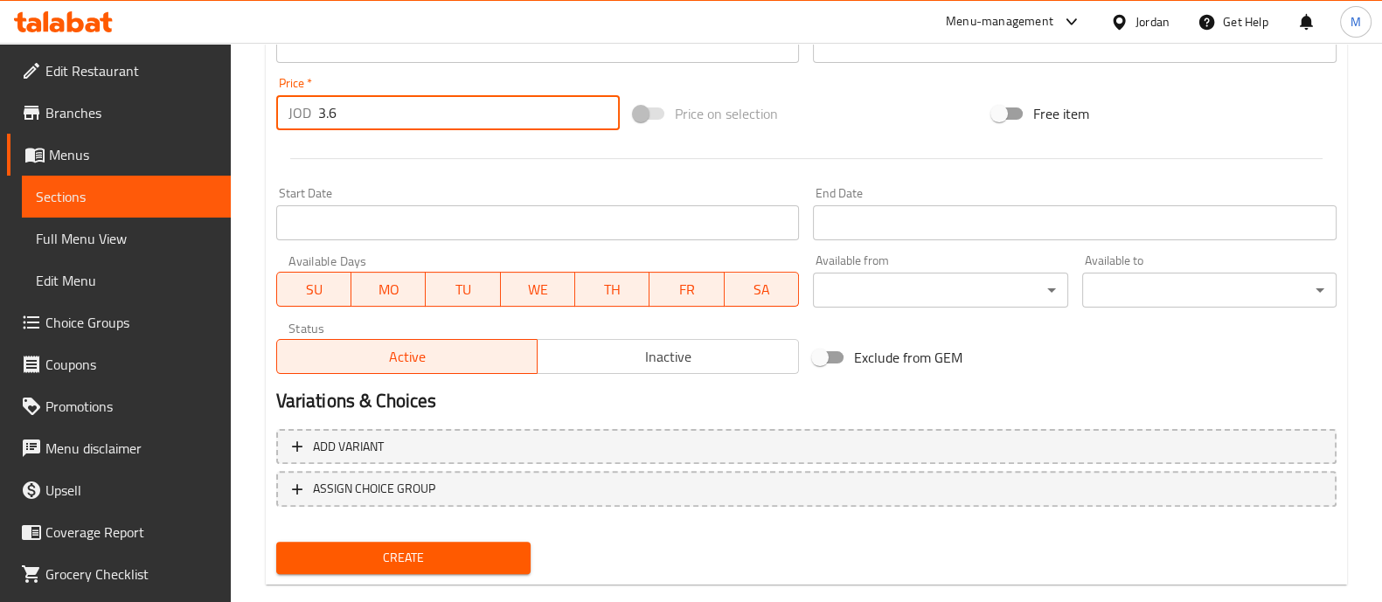
scroll to position [631, 0]
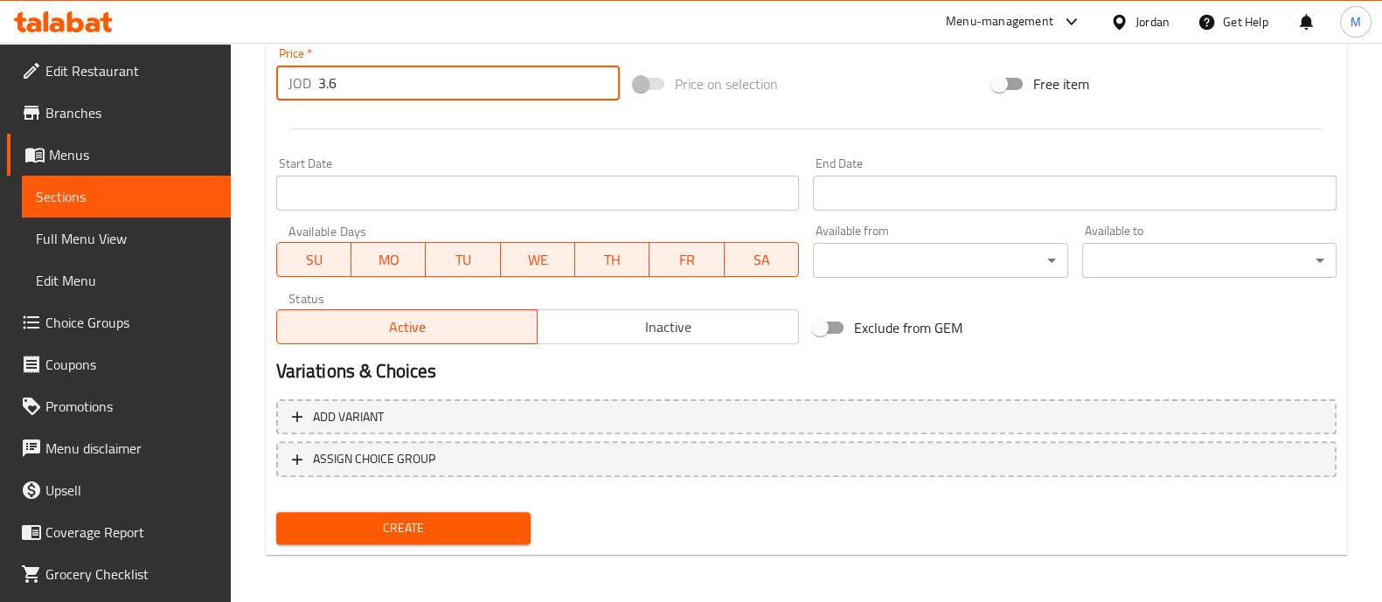
type input "3.6"
click at [462, 531] on span "Create" at bounding box center [403, 529] width 226 height 22
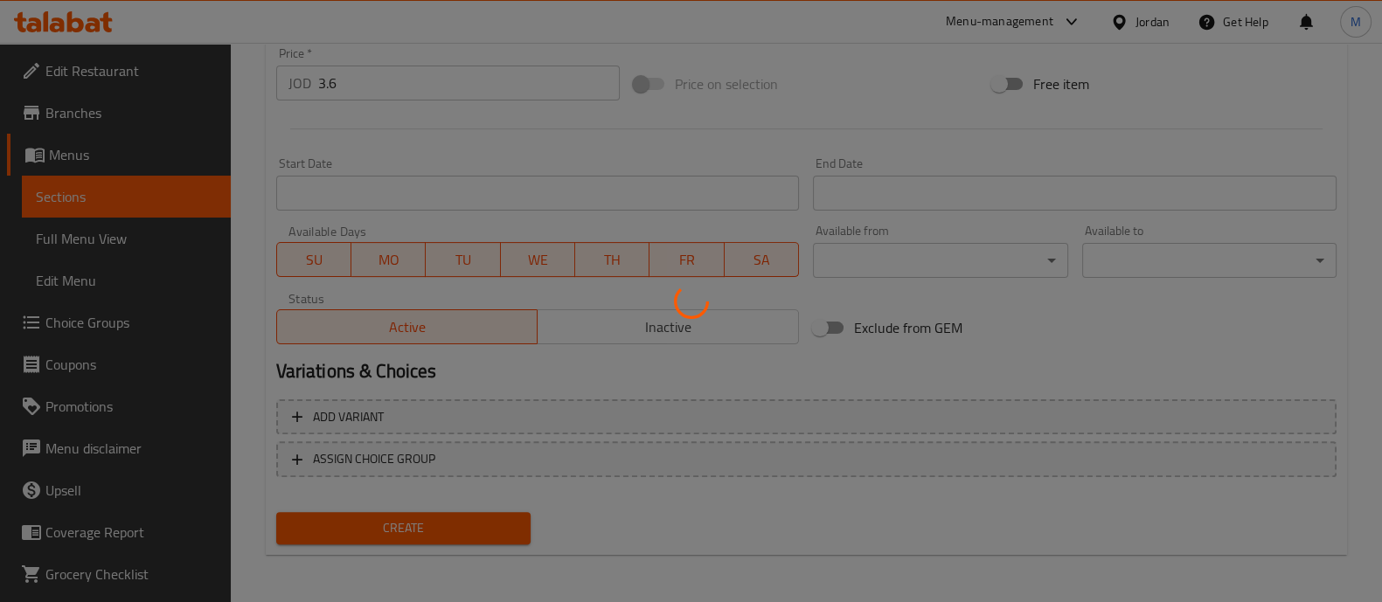
type input "0"
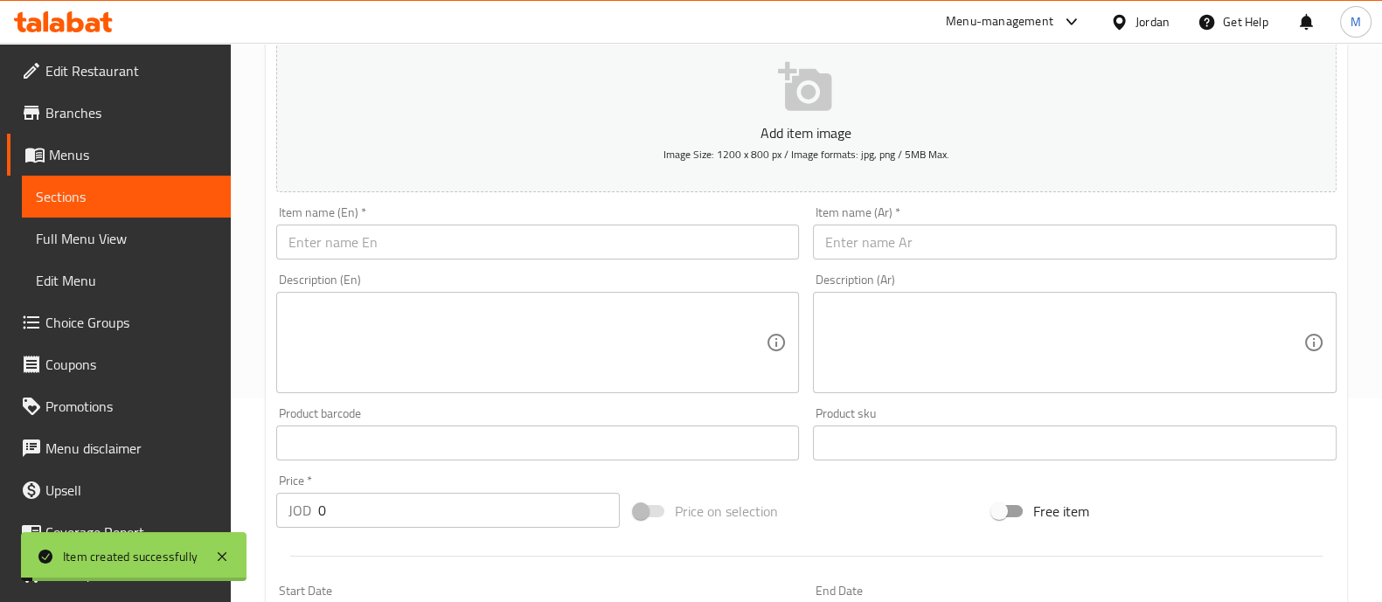
scroll to position [0, 0]
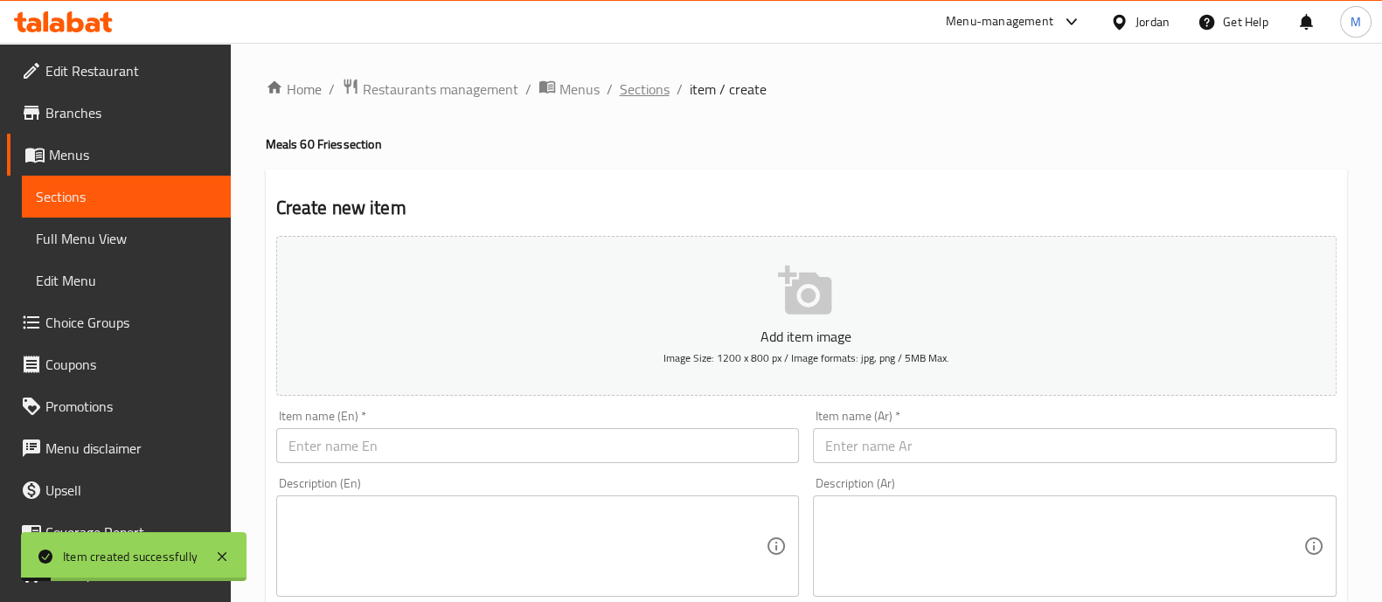
click at [663, 94] on span "Sections" at bounding box center [645, 89] width 50 height 21
